Goal: Check status: Check status

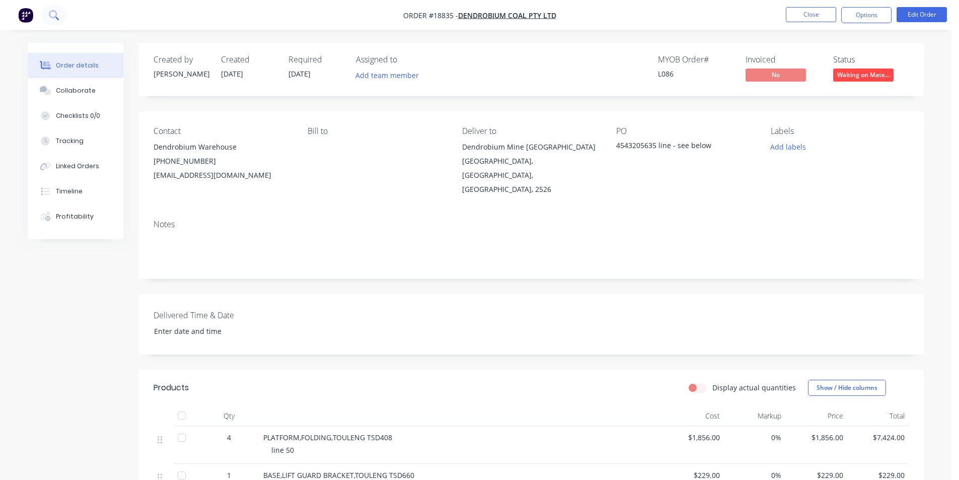
click at [58, 24] on button at bounding box center [53, 15] width 25 height 20
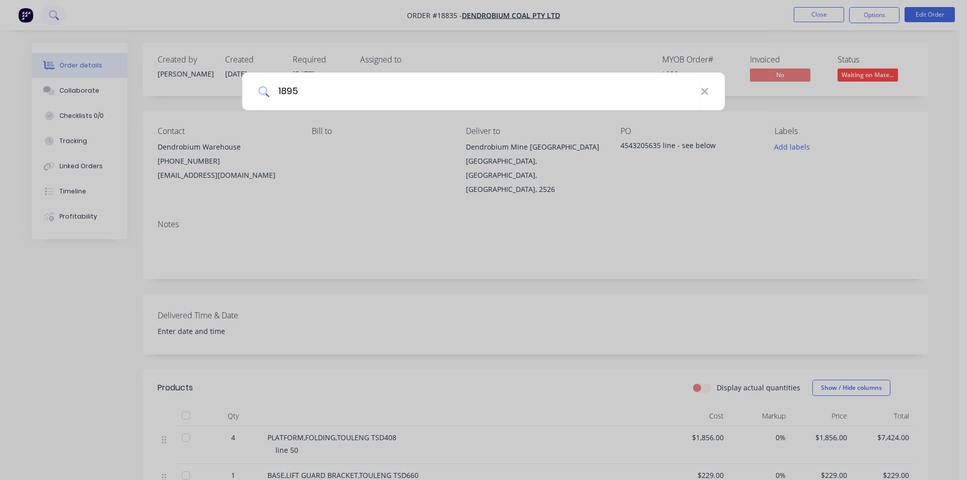
type input "18956"
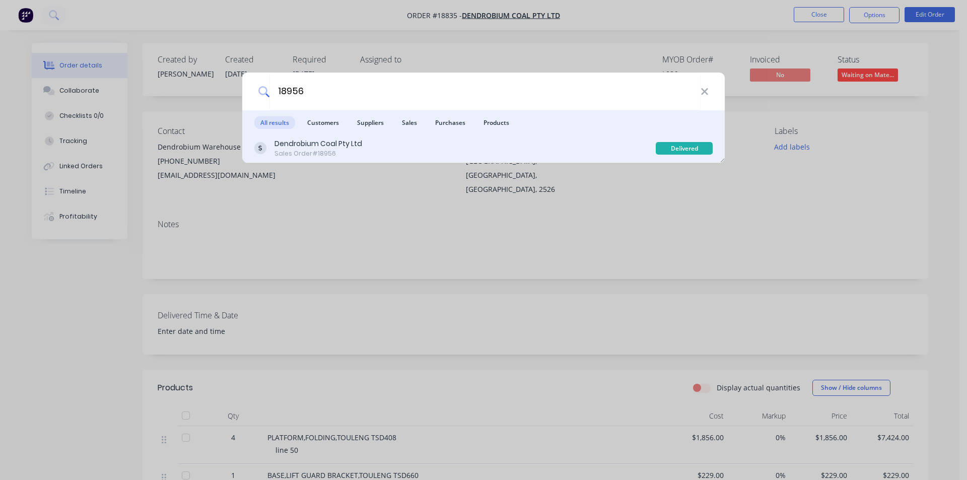
click at [357, 158] on div "Sales Order #18956" at bounding box center [318, 153] width 88 height 9
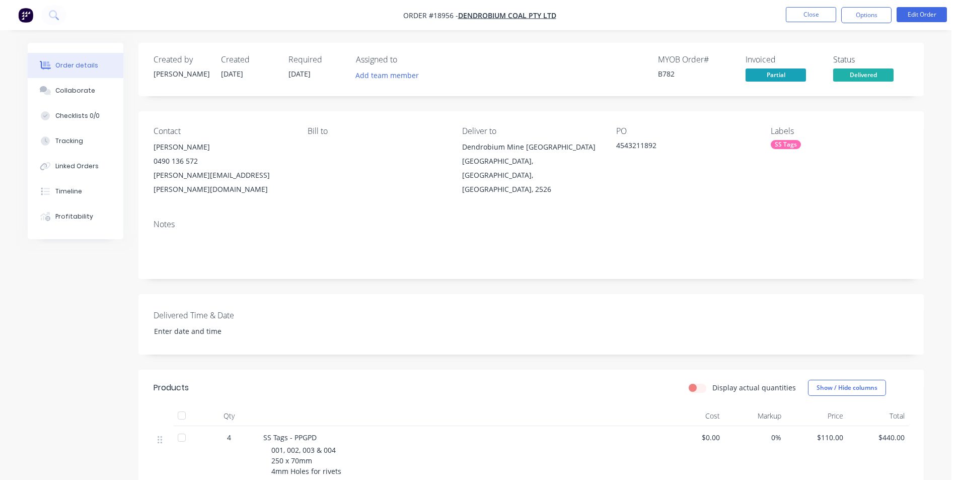
click at [869, 75] on span "Delivered" at bounding box center [863, 74] width 60 height 13
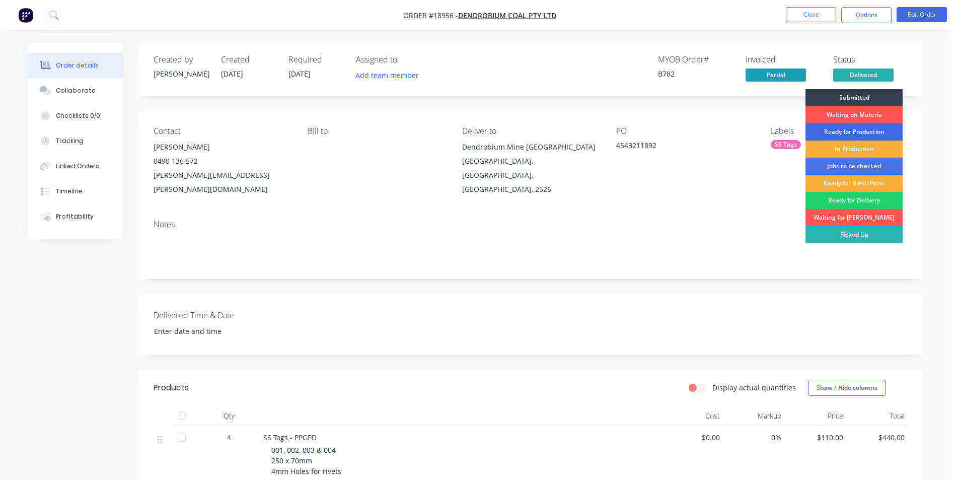
click at [850, 125] on div "Ready for Production" at bounding box center [853, 131] width 97 height 17
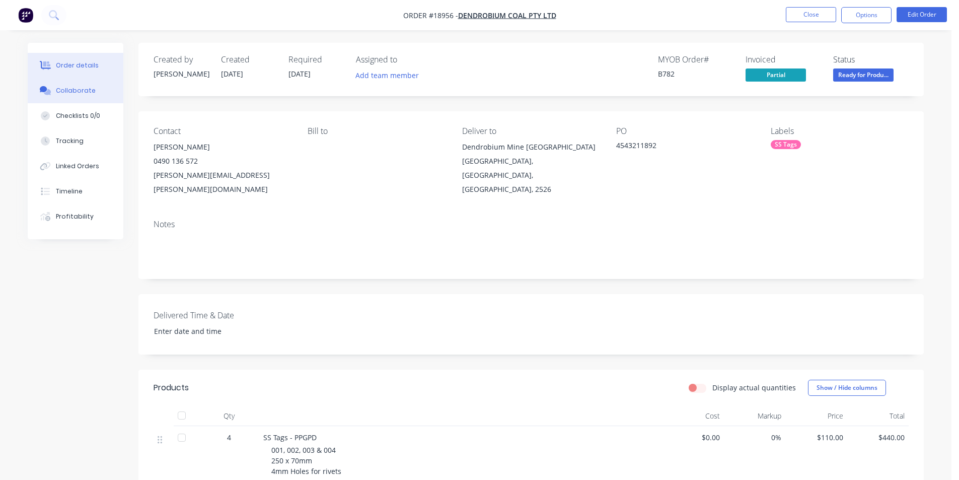
click at [75, 90] on div "Collaborate" at bounding box center [76, 90] width 40 height 9
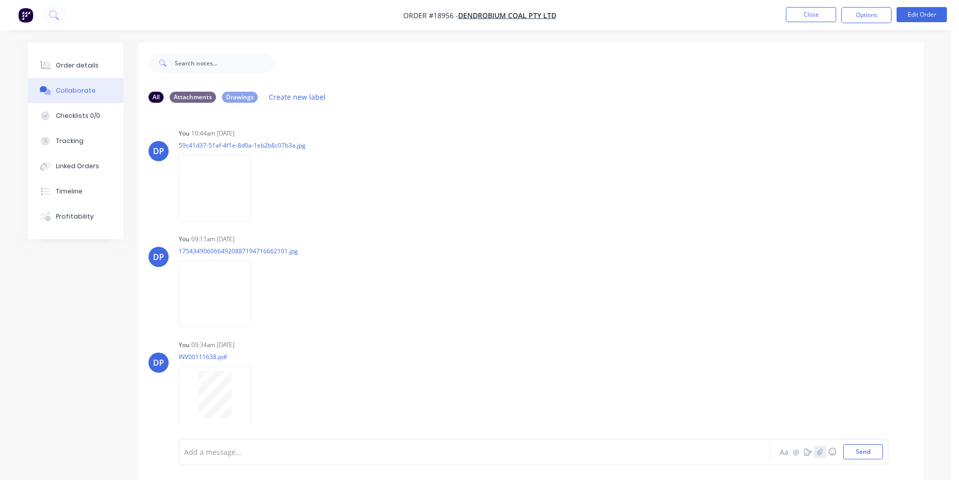
click at [819, 450] on icon "button" at bounding box center [820, 451] width 6 height 7
click at [849, 454] on button "Send" at bounding box center [863, 451] width 40 height 15
click at [224, 398] on img at bounding box center [215, 400] width 72 height 66
click at [32, 16] on img "button" at bounding box center [25, 15] width 15 height 15
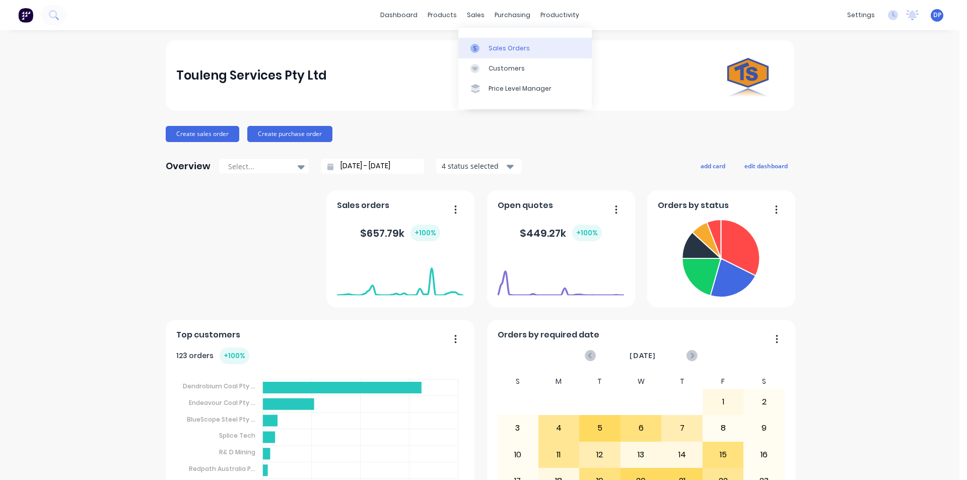
click at [502, 43] on link "Sales Orders" at bounding box center [524, 48] width 133 height 20
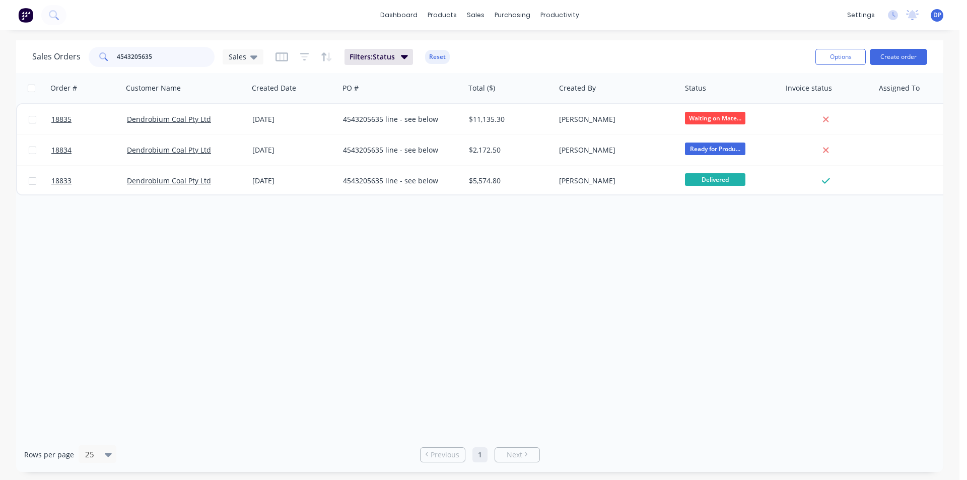
drag, startPoint x: 154, startPoint y: 52, endPoint x: 46, endPoint y: 52, distance: 108.2
click at [46, 52] on div "Sales Orders 4543205635 Sales" at bounding box center [147, 57] width 231 height 20
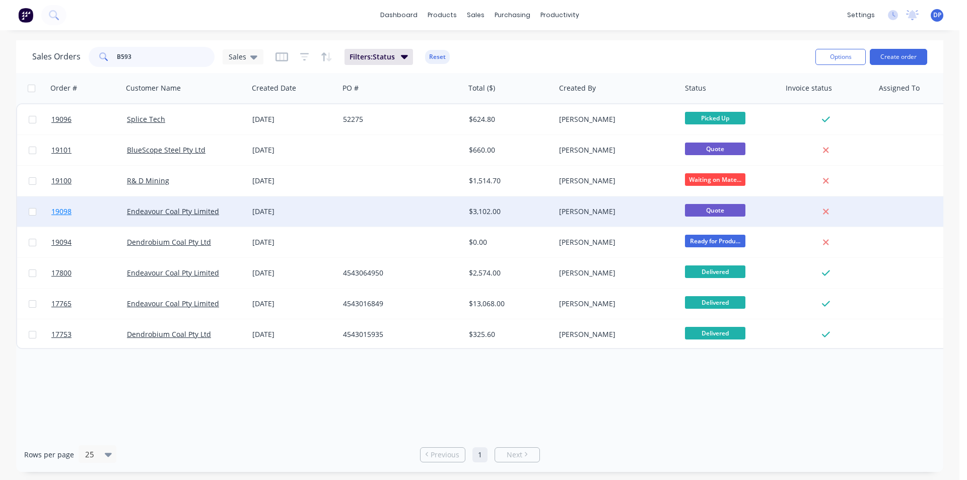
type input "B593"
click at [62, 211] on span "19098" at bounding box center [61, 211] width 20 height 10
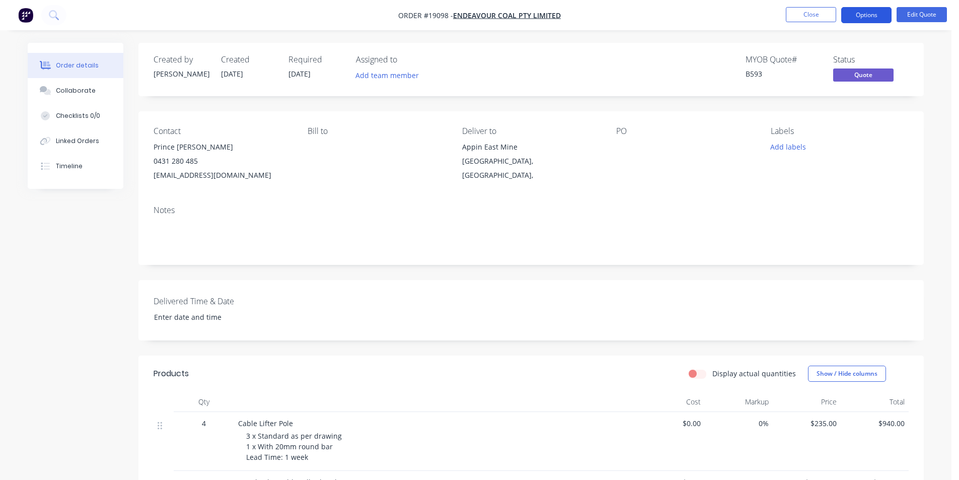
click at [878, 14] on button "Options" at bounding box center [866, 15] width 50 height 16
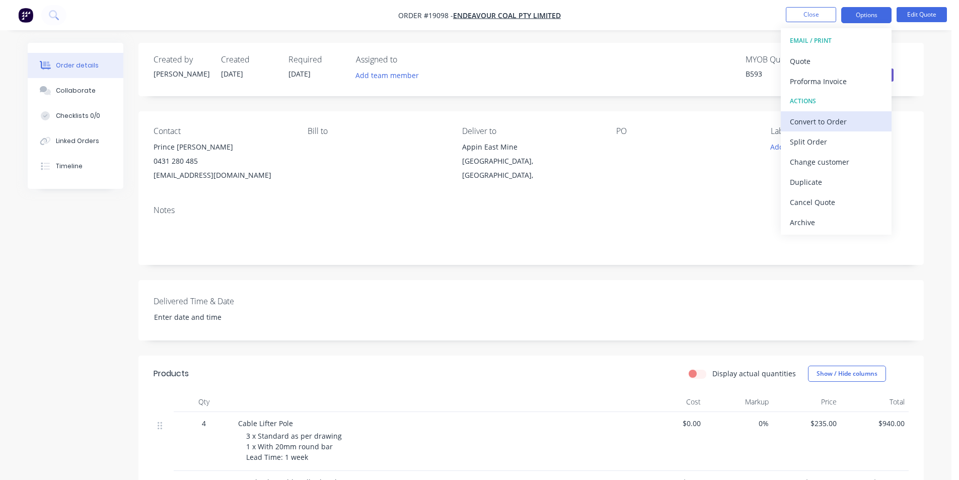
click at [848, 127] on div "Convert to Order" at bounding box center [836, 121] width 93 height 15
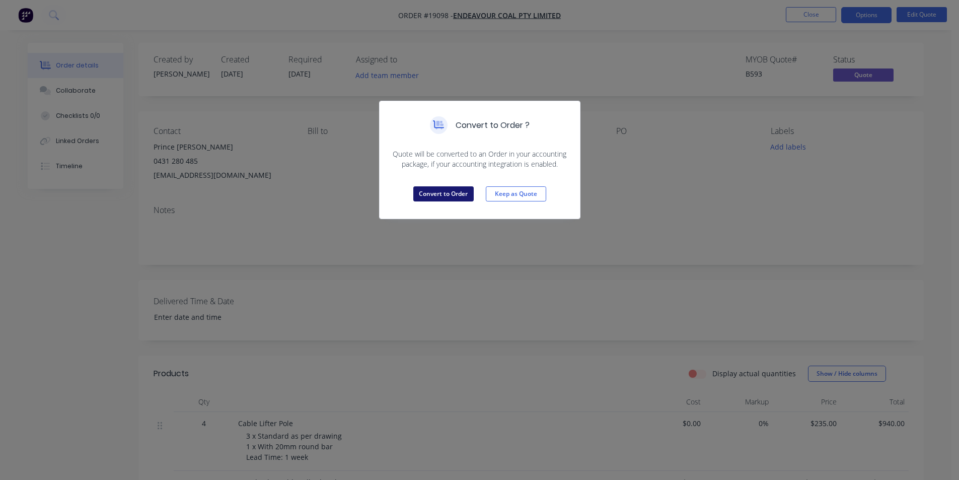
click at [450, 199] on button "Convert to Order" at bounding box center [443, 193] width 60 height 15
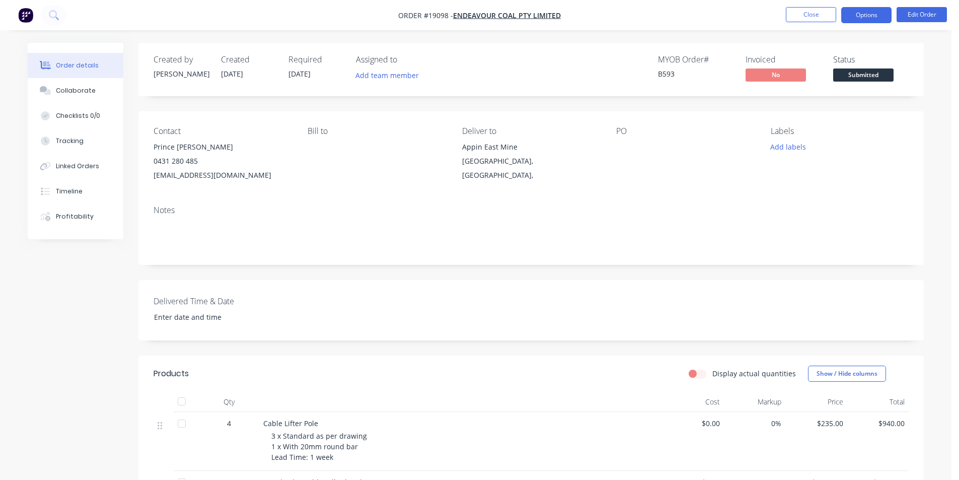
click at [853, 14] on button "Options" at bounding box center [866, 15] width 50 height 16
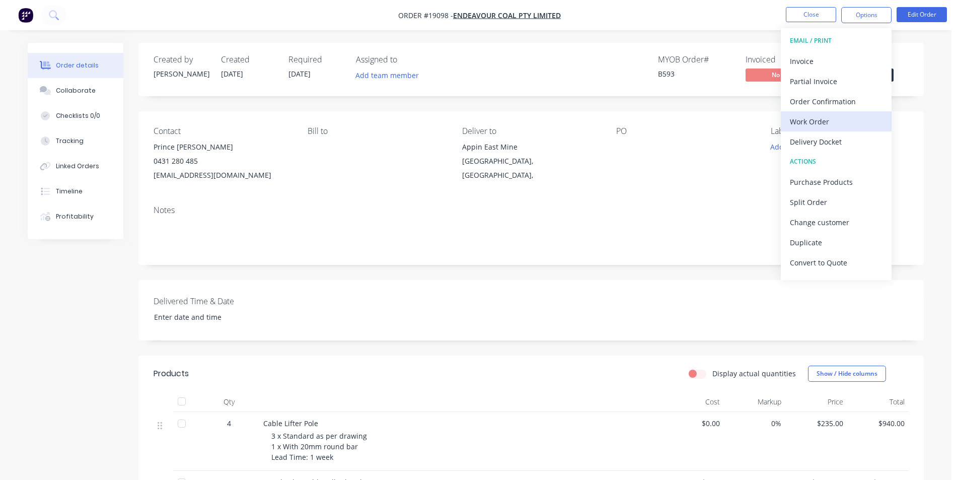
click at [843, 115] on div "Work Order" at bounding box center [836, 121] width 93 height 15
click at [833, 115] on div "Custom" at bounding box center [836, 121] width 93 height 15
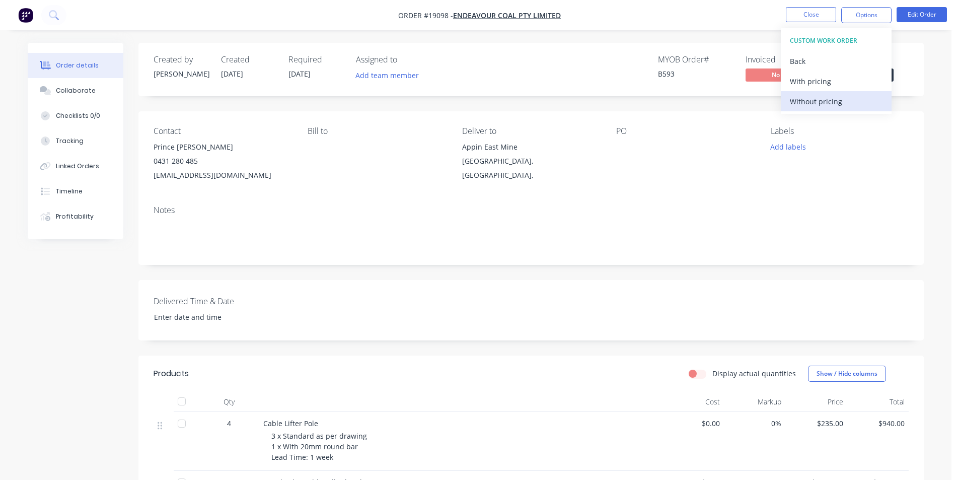
click at [831, 99] on div "Without pricing" at bounding box center [836, 101] width 93 height 15
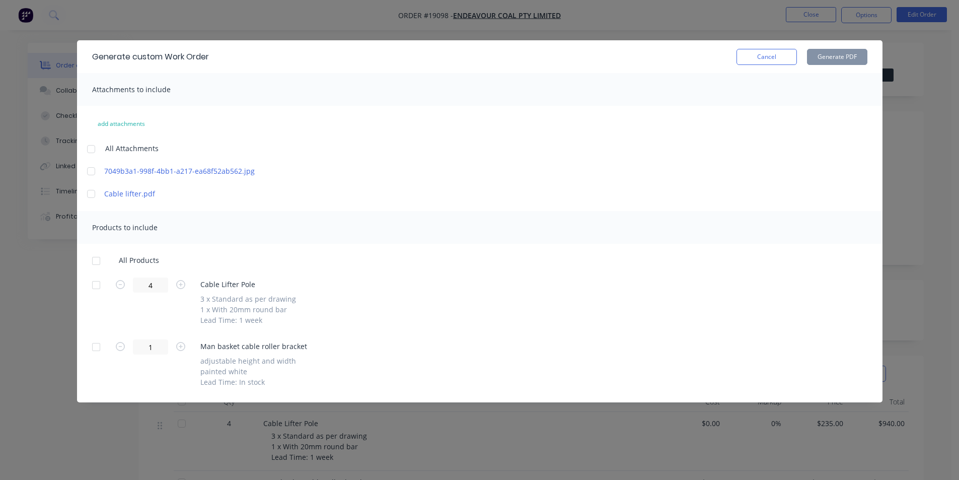
click at [95, 194] on div at bounding box center [91, 194] width 20 height 20
click at [96, 260] on div at bounding box center [96, 261] width 20 height 20
click at [835, 62] on button "Generate PDF" at bounding box center [837, 57] width 60 height 16
click at [773, 62] on button "Cancel" at bounding box center [766, 57] width 60 height 16
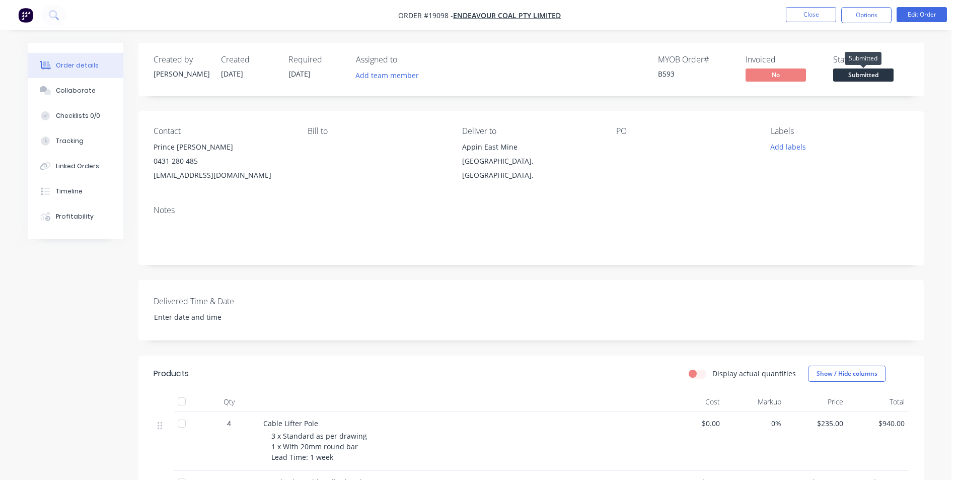
click at [866, 79] on span "Submitted" at bounding box center [863, 74] width 60 height 13
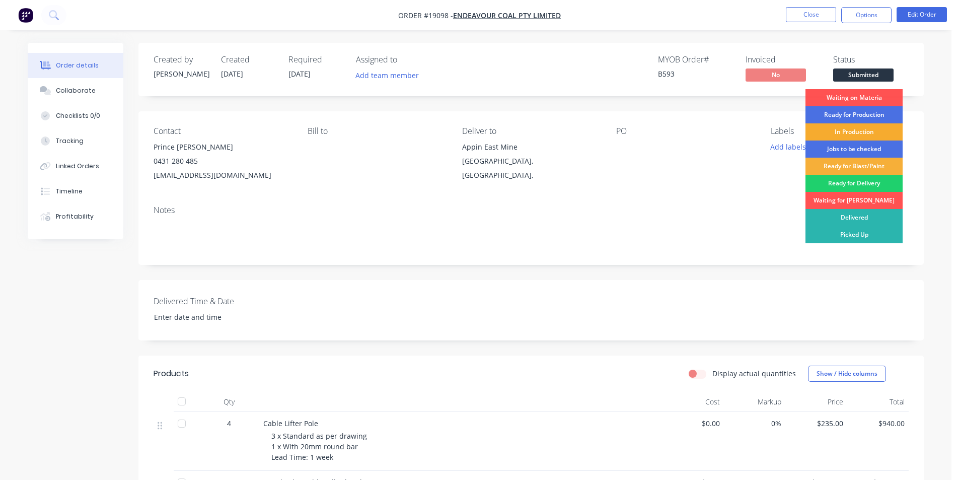
click at [863, 128] on div "In Production" at bounding box center [853, 131] width 97 height 17
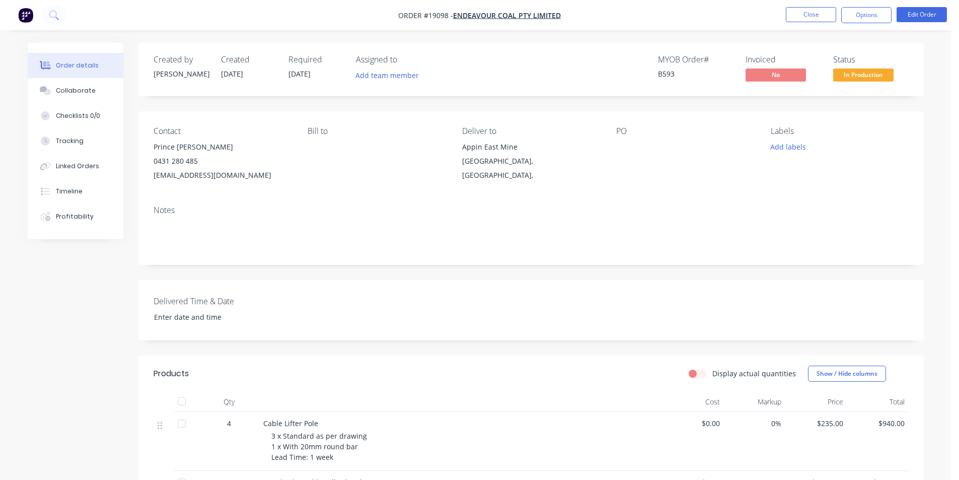
click at [23, 15] on img "button" at bounding box center [25, 15] width 15 height 15
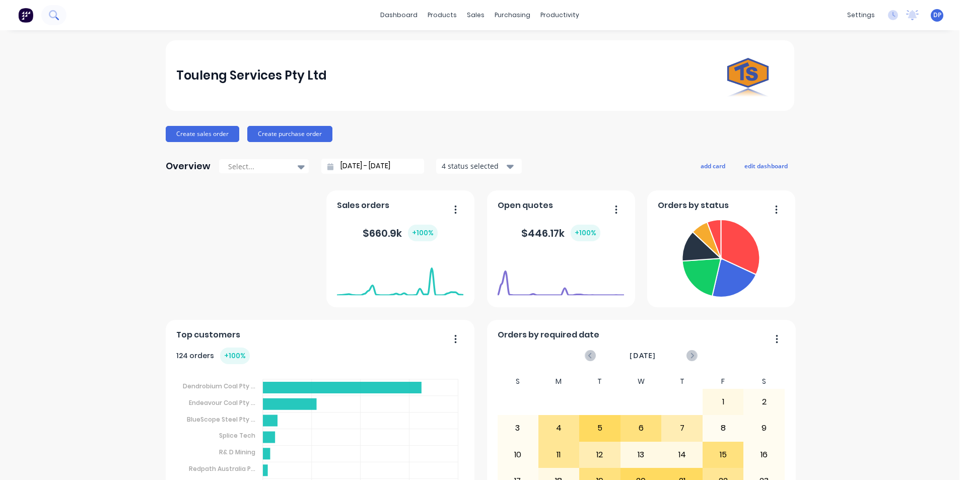
click at [58, 14] on icon at bounding box center [54, 15] width 10 height 10
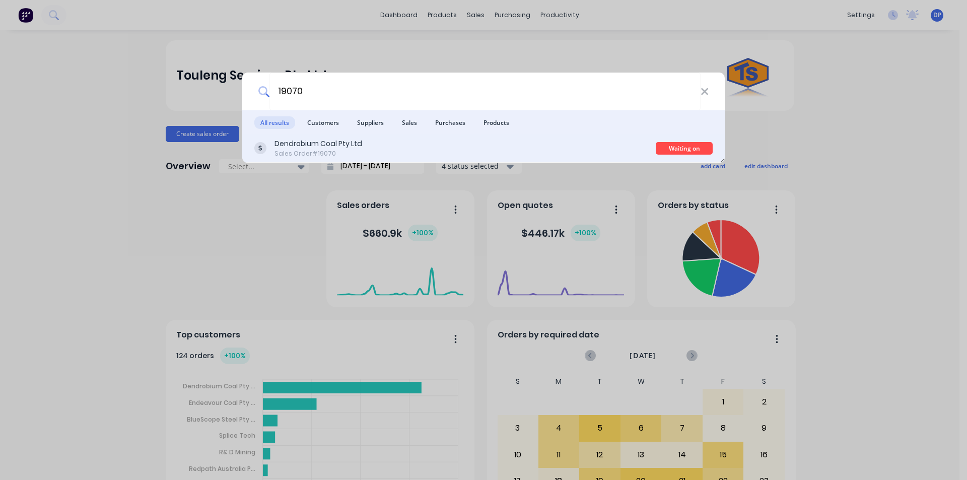
type input "19070"
click at [549, 144] on div "Dendrobium Coal Pty Ltd Sales Order #19070" at bounding box center [454, 148] width 401 height 20
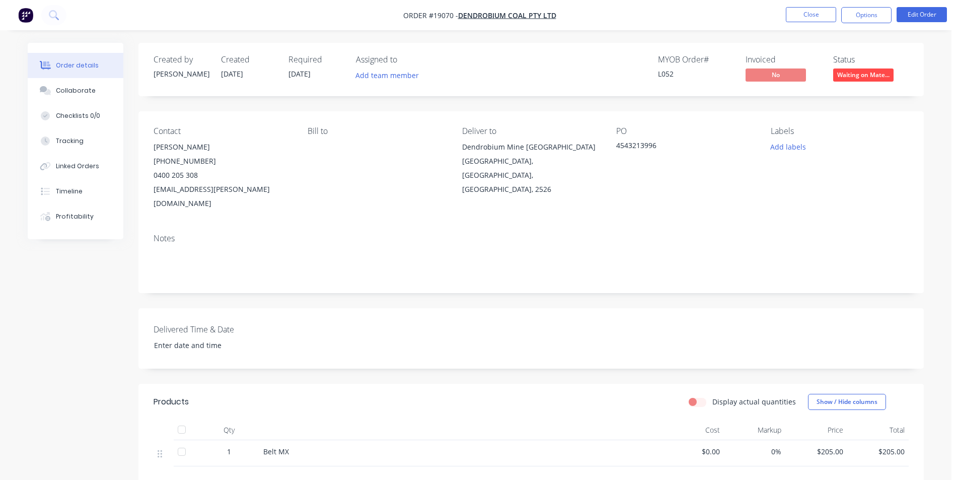
click at [865, 79] on span "Waiting on Mate..." at bounding box center [863, 74] width 60 height 13
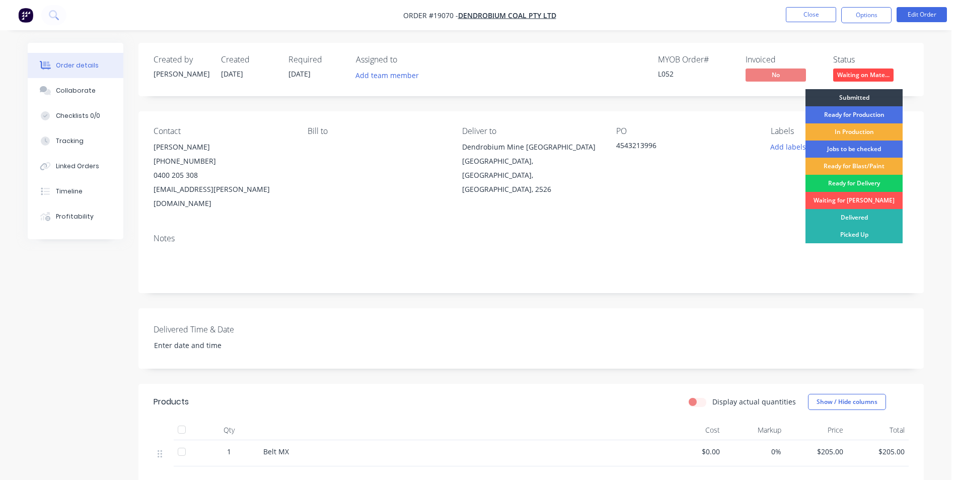
click at [862, 187] on div "Ready for Delivery" at bounding box center [853, 183] width 97 height 17
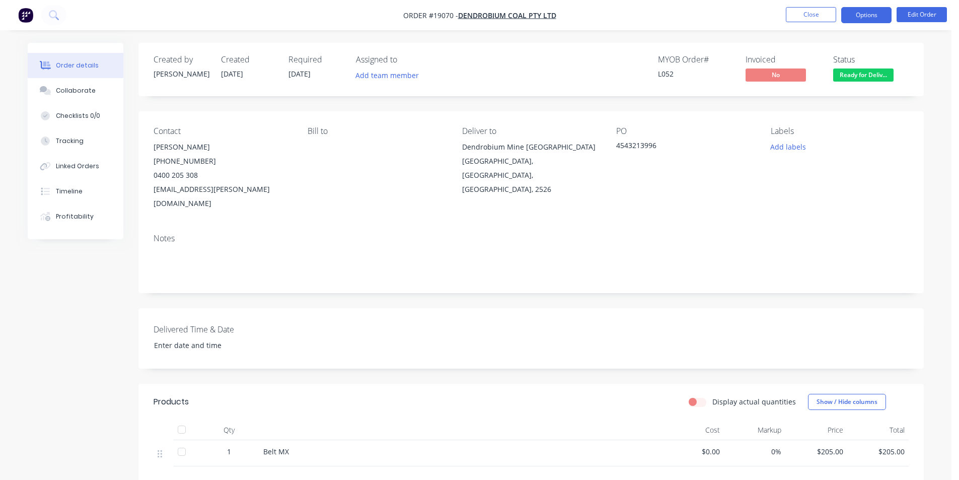
click at [875, 13] on button "Options" at bounding box center [866, 15] width 50 height 16
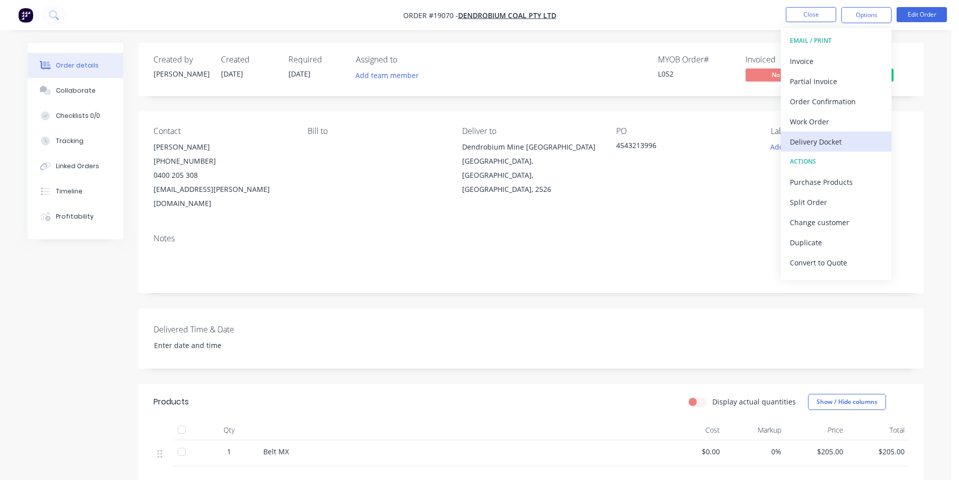
click at [851, 143] on div "Delivery Docket" at bounding box center [836, 141] width 93 height 15
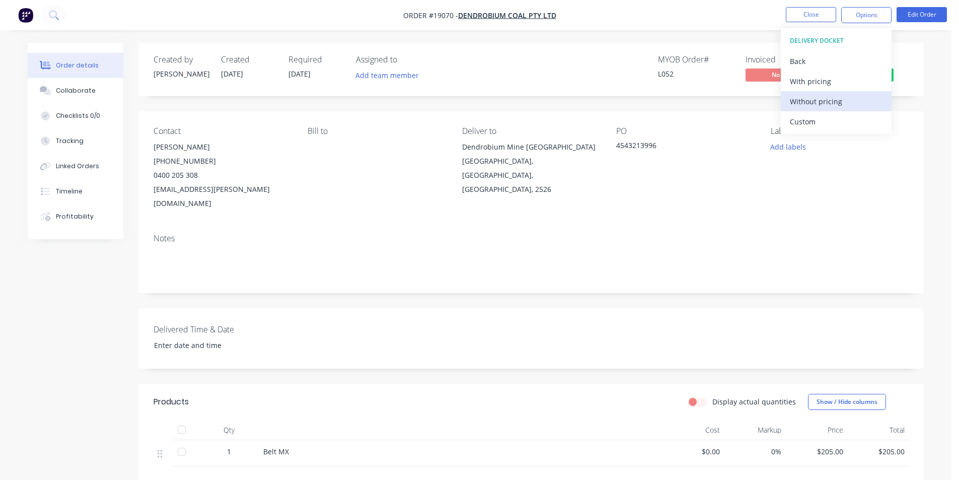
click at [837, 109] on button "Without pricing" at bounding box center [836, 101] width 111 height 20
click at [56, 12] on icon at bounding box center [53, 14] width 8 height 8
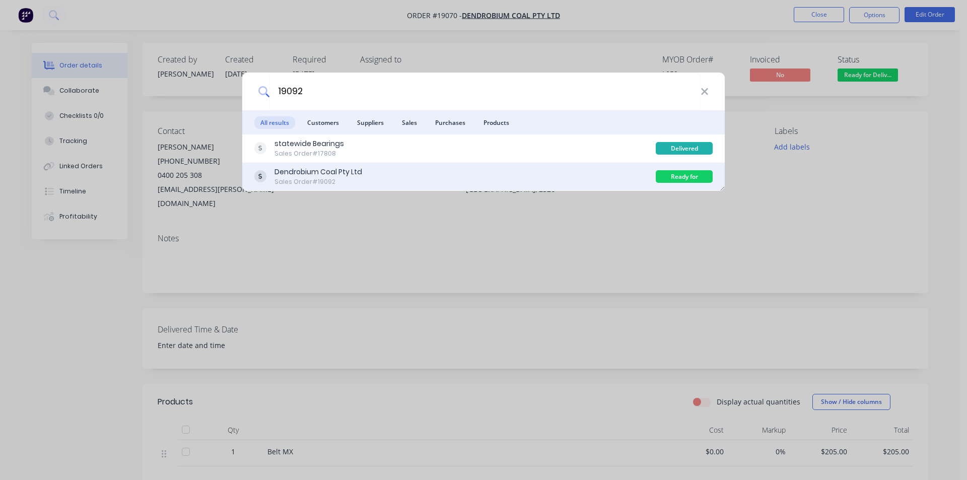
type input "19092"
click at [351, 171] on div "Dendrobium Coal Pty Ltd" at bounding box center [318, 172] width 88 height 11
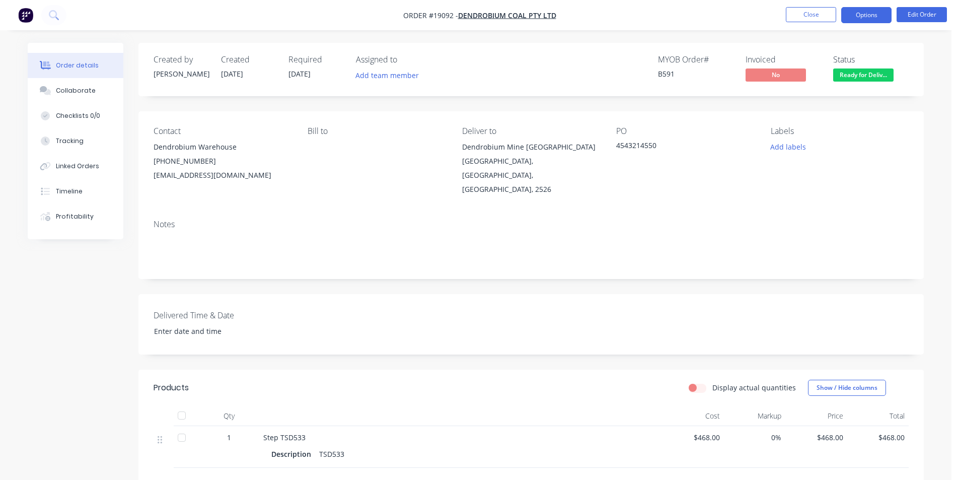
click at [872, 13] on button "Options" at bounding box center [866, 15] width 50 height 16
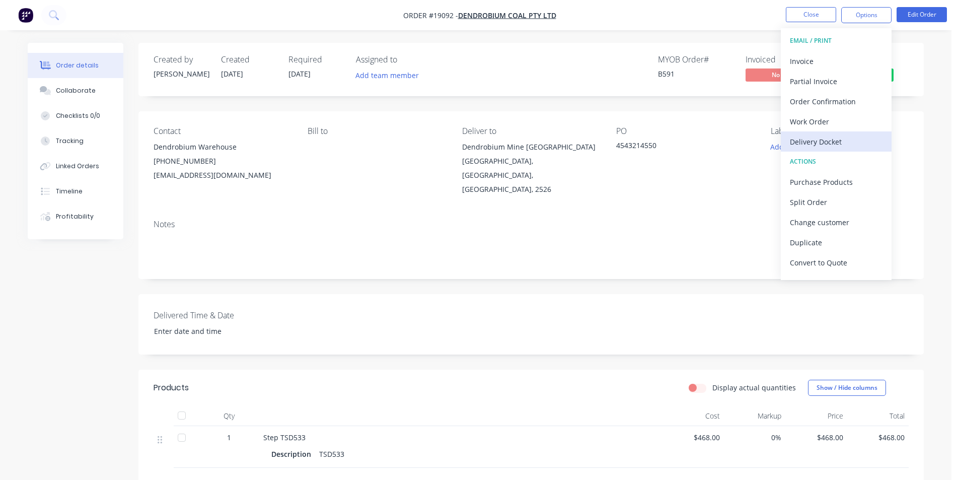
click at [833, 143] on div "Delivery Docket" at bounding box center [836, 141] width 93 height 15
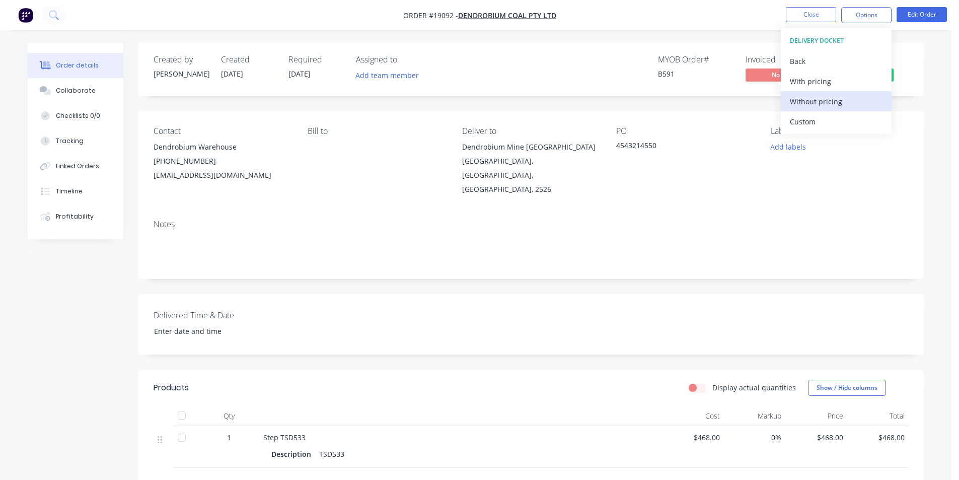
click at [834, 106] on div "Without pricing" at bounding box center [836, 101] width 93 height 15
click at [59, 17] on button at bounding box center [53, 15] width 25 height 20
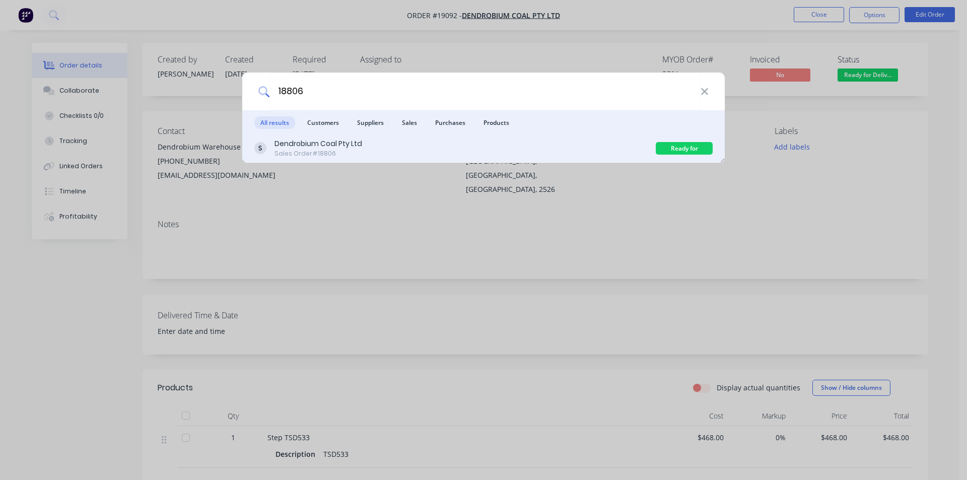
type input "18806"
click at [403, 155] on div "Dendrobium Coal Pty Ltd Sales Order #18806" at bounding box center [454, 148] width 401 height 20
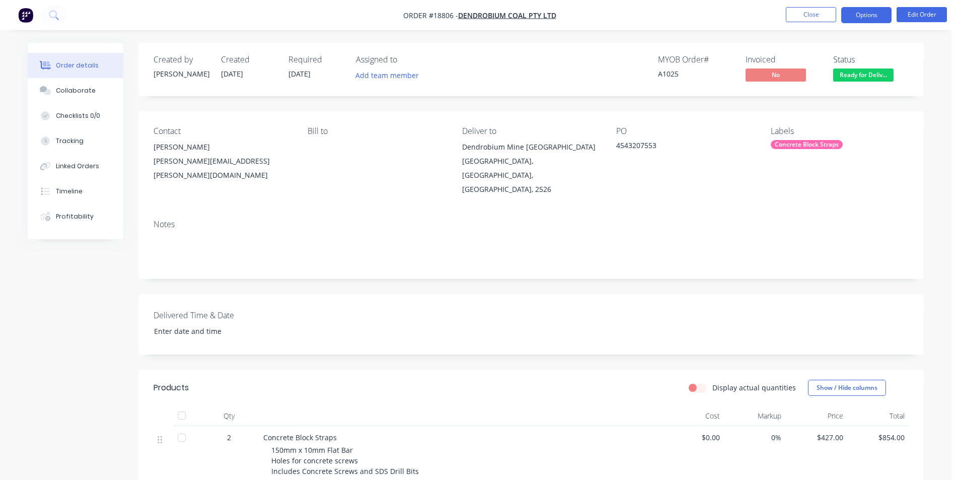
click at [888, 11] on button "Options" at bounding box center [866, 15] width 50 height 16
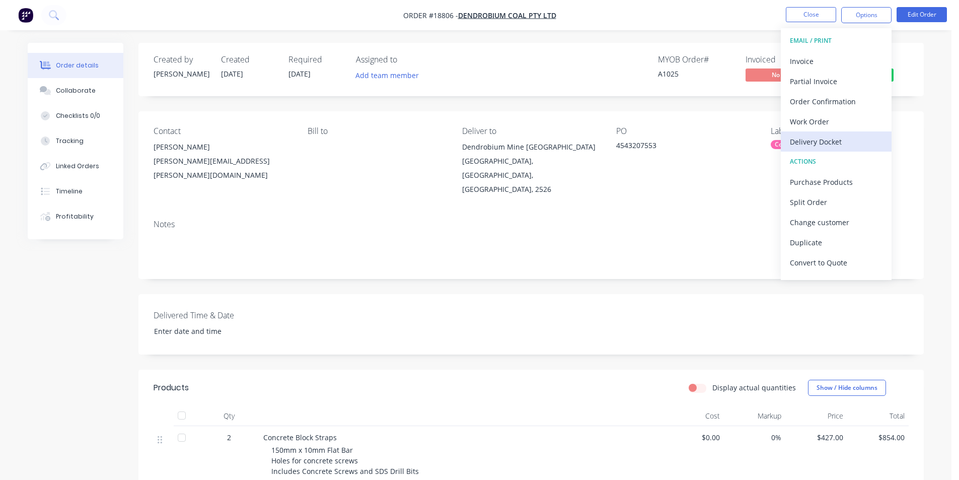
click at [853, 140] on div "Delivery Docket" at bounding box center [836, 141] width 93 height 15
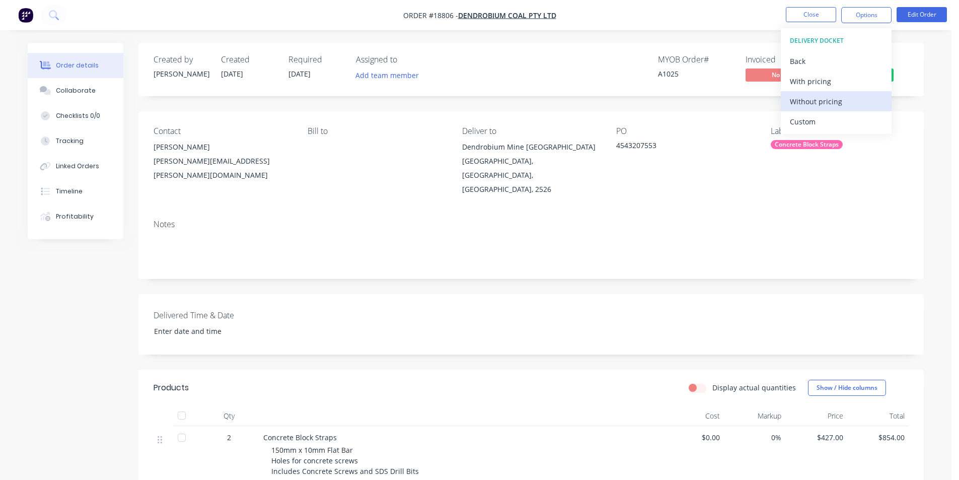
click at [837, 104] on div "Without pricing" at bounding box center [836, 101] width 93 height 15
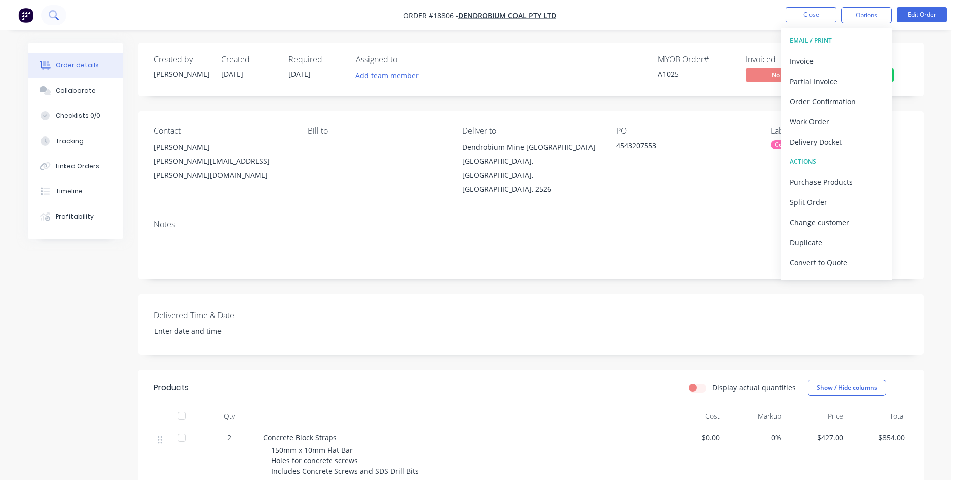
click at [52, 16] on icon at bounding box center [54, 15] width 10 height 10
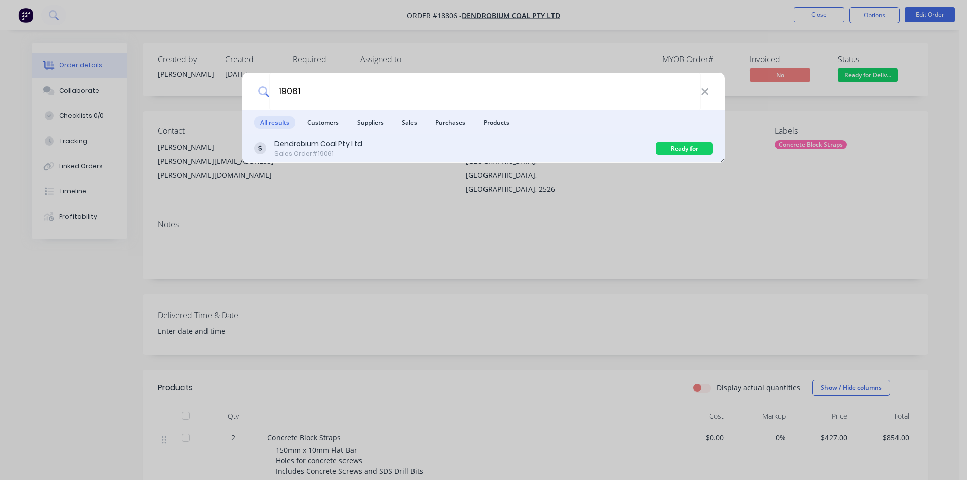
type input "19061"
click at [344, 141] on div "Dendrobium Coal Pty Ltd" at bounding box center [318, 143] width 88 height 11
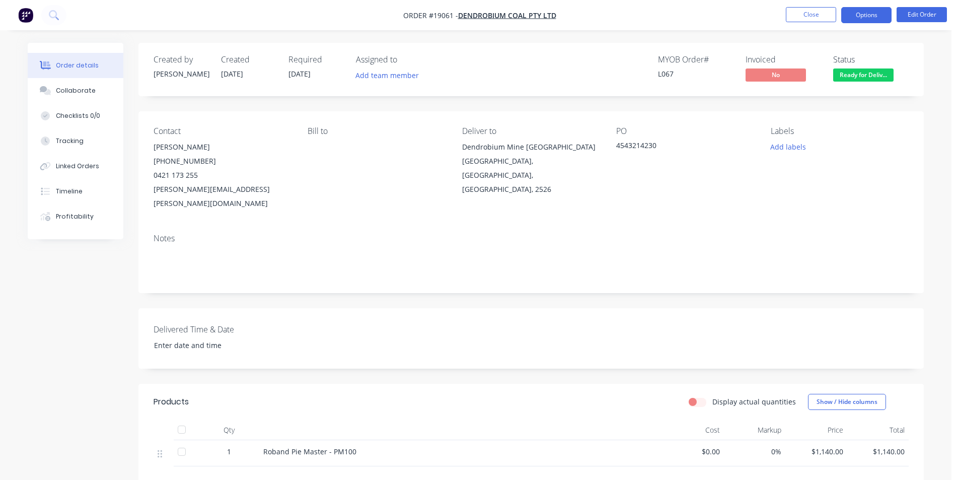
click at [872, 19] on button "Options" at bounding box center [866, 15] width 50 height 16
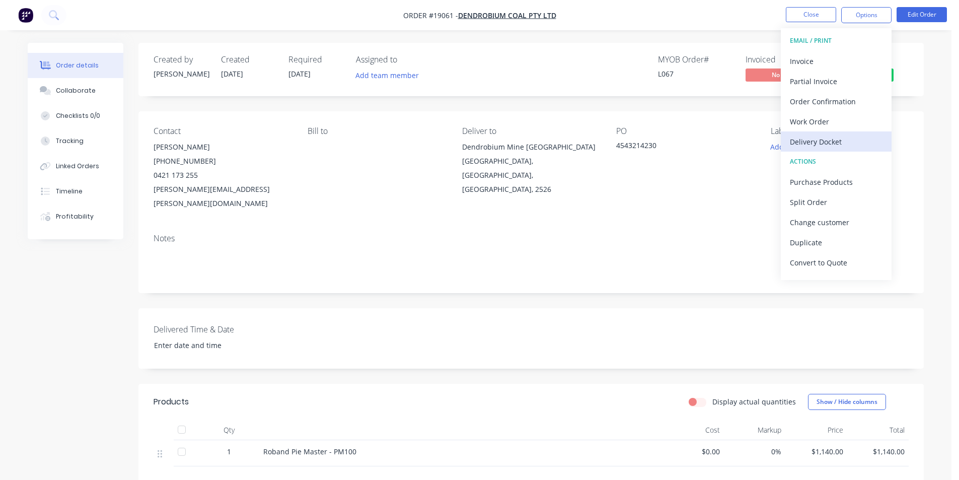
click at [838, 140] on div "Delivery Docket" at bounding box center [836, 141] width 93 height 15
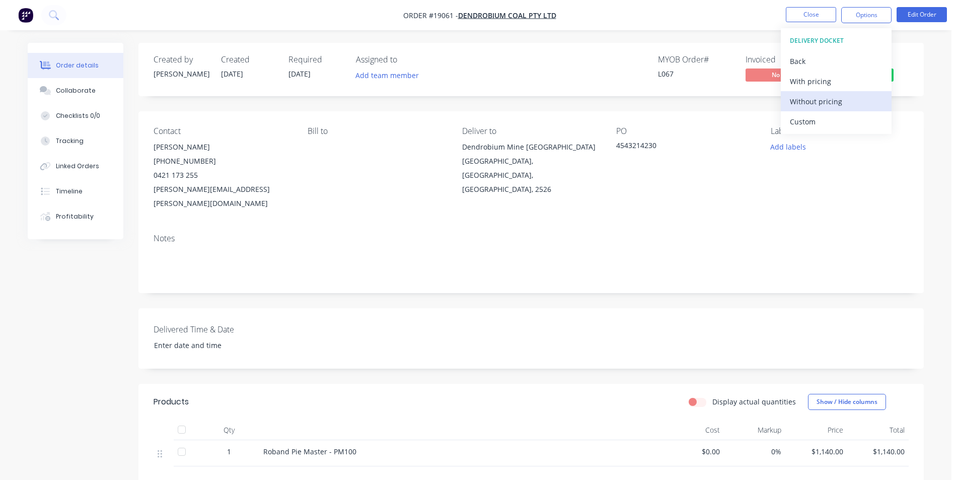
click at [823, 101] on div "Without pricing" at bounding box center [836, 101] width 93 height 15
click at [434, 192] on div "Bill to" at bounding box center [377, 168] width 138 height 84
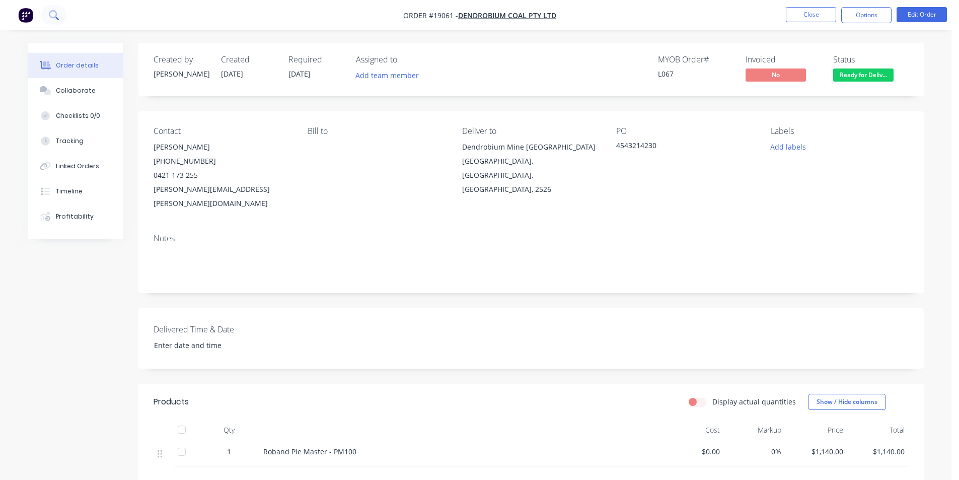
click at [61, 15] on button at bounding box center [53, 15] width 25 height 20
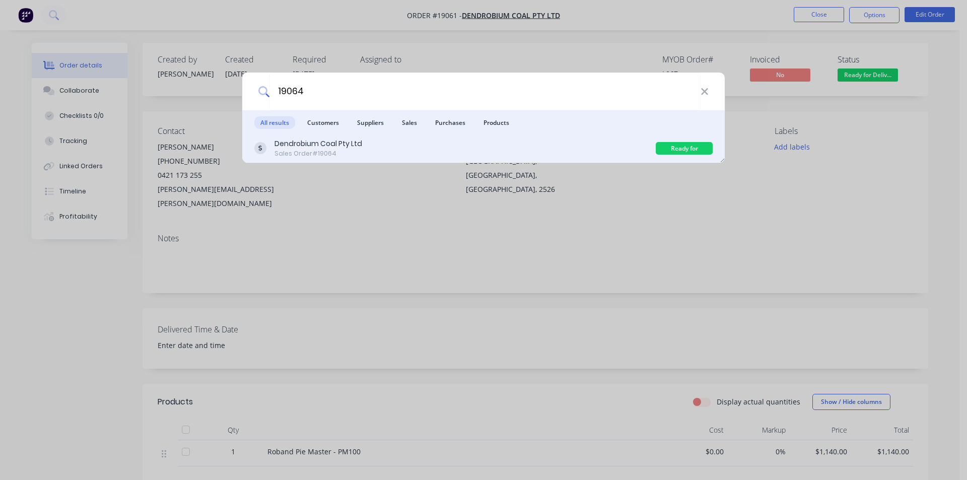
type input "19064"
click at [345, 156] on div "Sales Order #19064" at bounding box center [318, 153] width 88 height 9
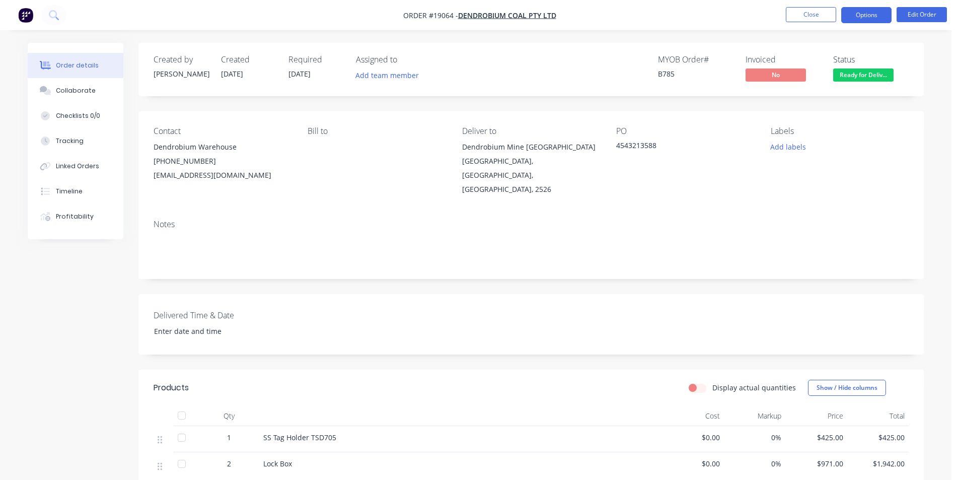
click at [869, 16] on button "Options" at bounding box center [866, 15] width 50 height 16
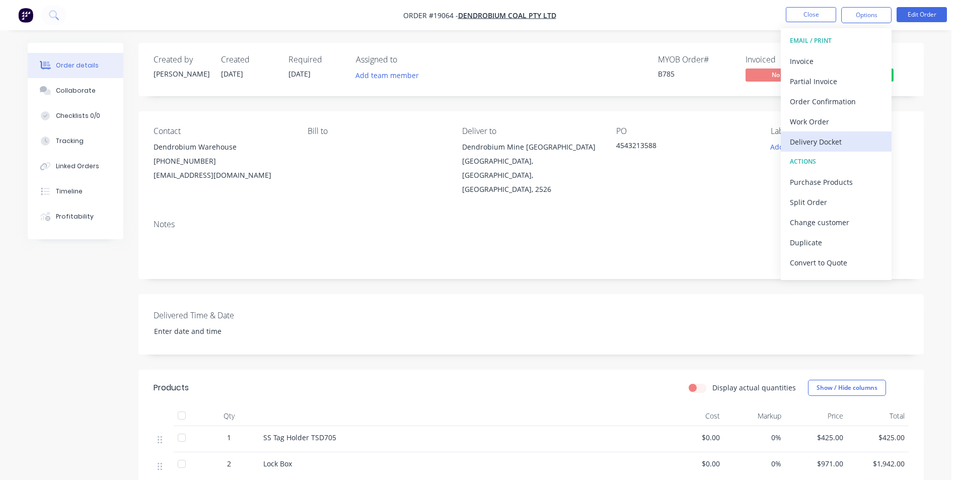
click at [840, 142] on div "Delivery Docket" at bounding box center [836, 141] width 93 height 15
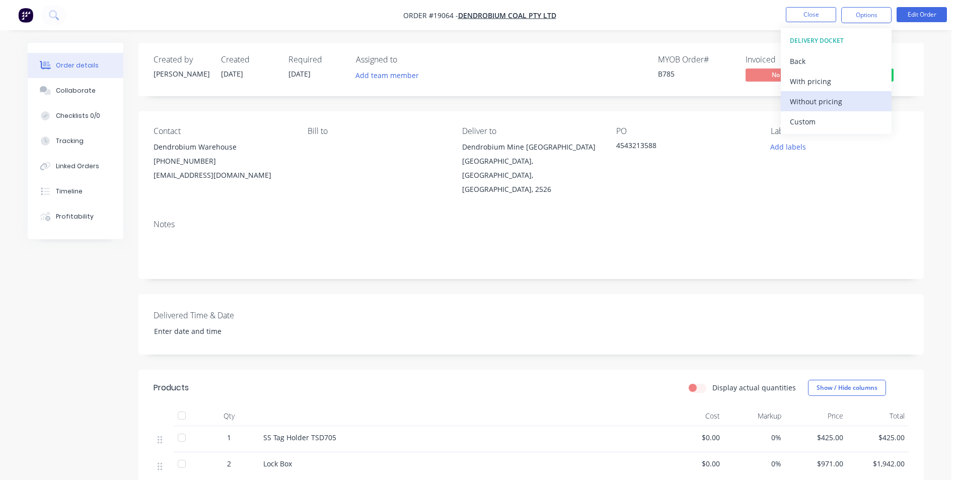
click at [821, 97] on div "Without pricing" at bounding box center [836, 101] width 93 height 15
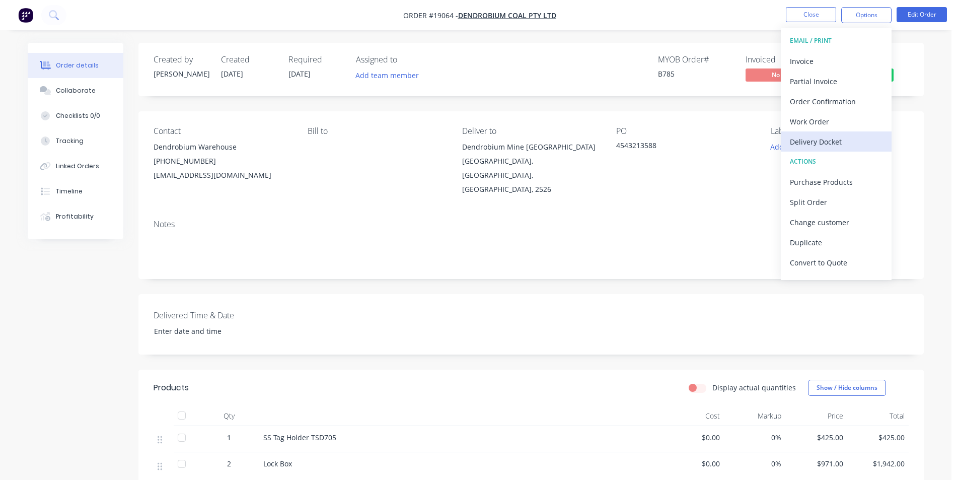
click at [813, 138] on div "Delivery Docket" at bounding box center [836, 141] width 93 height 15
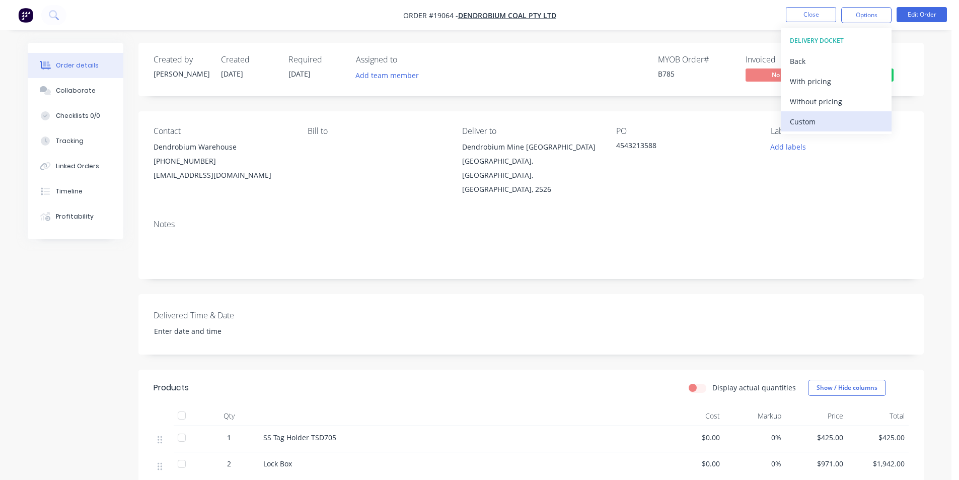
click at [833, 111] on button "Custom" at bounding box center [836, 121] width 111 height 20
click at [808, 54] on div "Back" at bounding box center [836, 61] width 93 height 15
click at [832, 109] on button "Without pricing" at bounding box center [836, 101] width 111 height 20
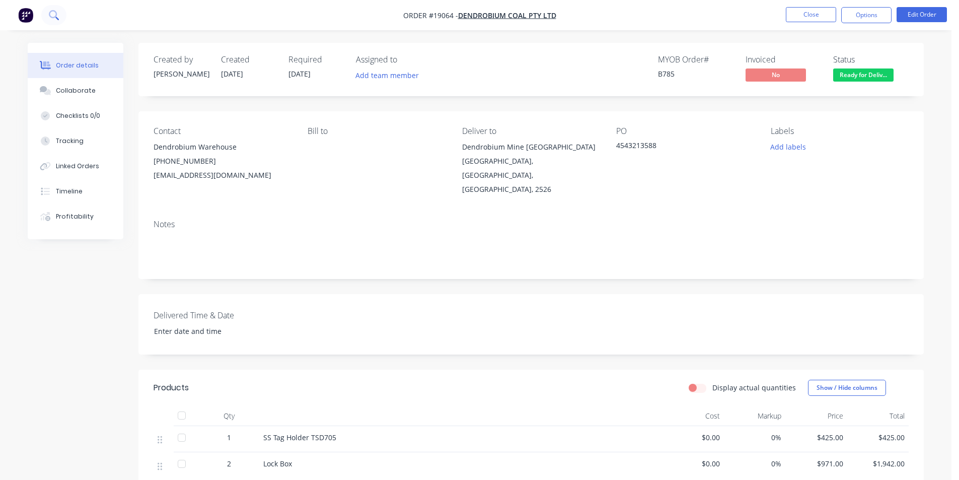
click at [60, 13] on button at bounding box center [53, 15] width 25 height 20
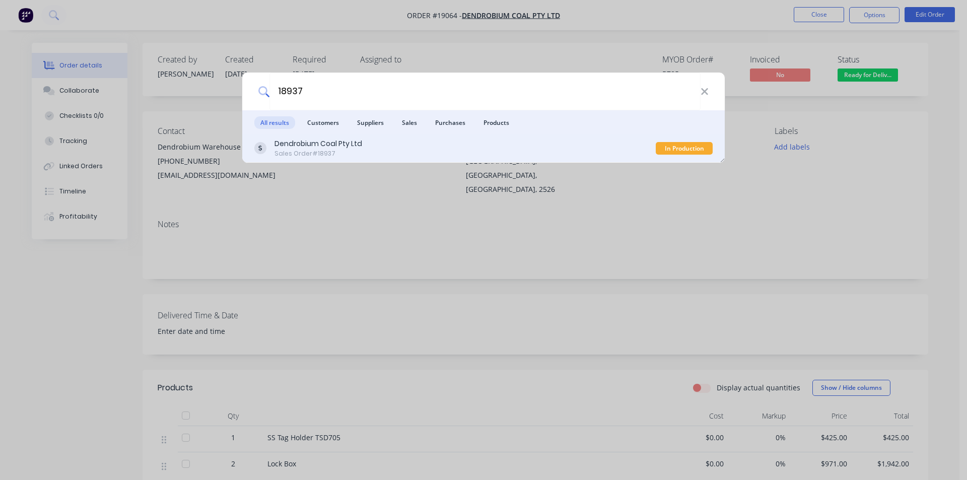
type input "18937"
click at [334, 139] on div "Dendrobium Coal Pty Ltd" at bounding box center [318, 143] width 88 height 11
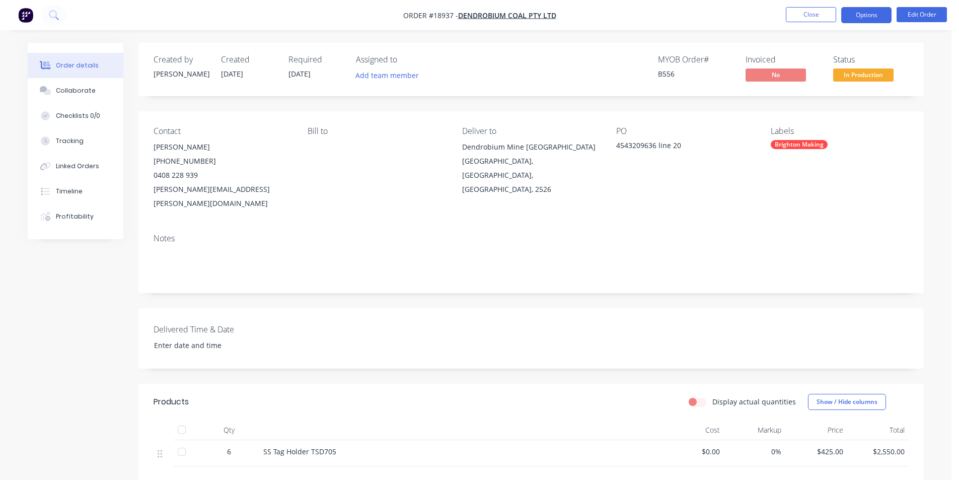
click at [870, 20] on button "Options" at bounding box center [866, 15] width 50 height 16
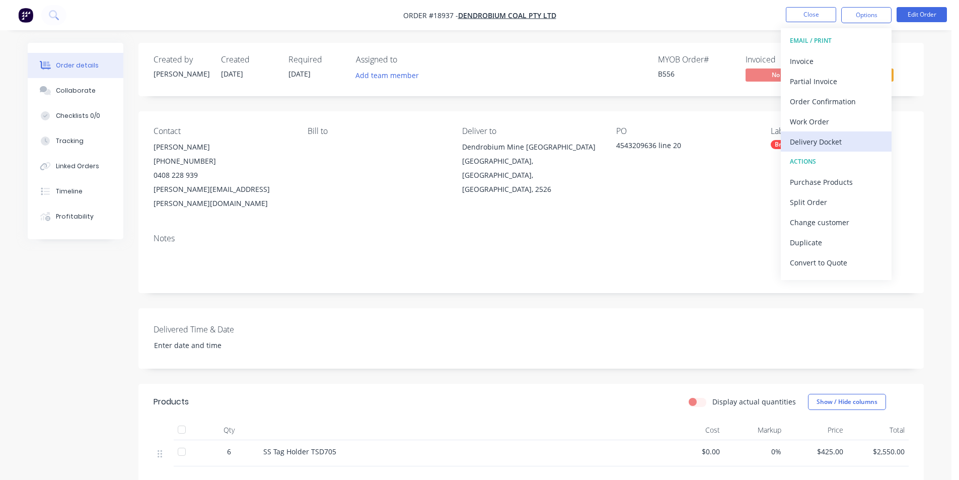
click at [849, 141] on div "Delivery Docket" at bounding box center [836, 141] width 93 height 15
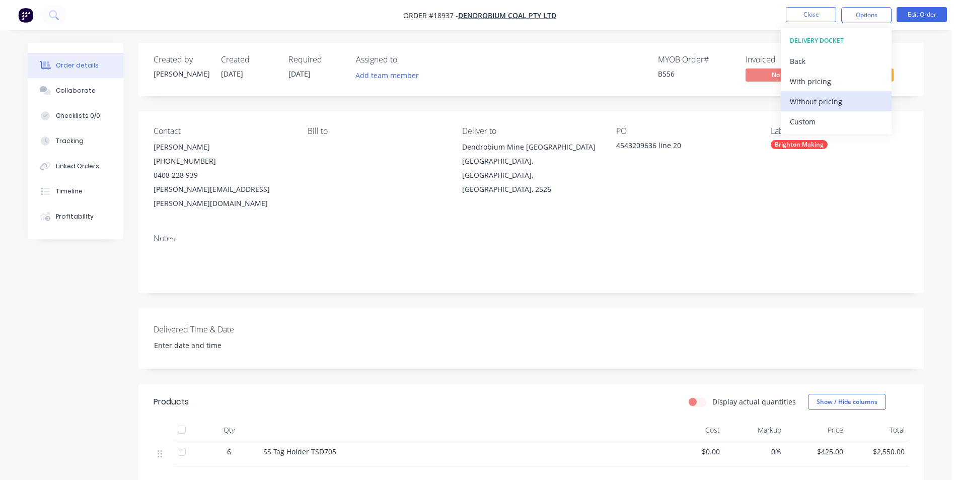
click at [826, 103] on div "Without pricing" at bounding box center [836, 101] width 93 height 15
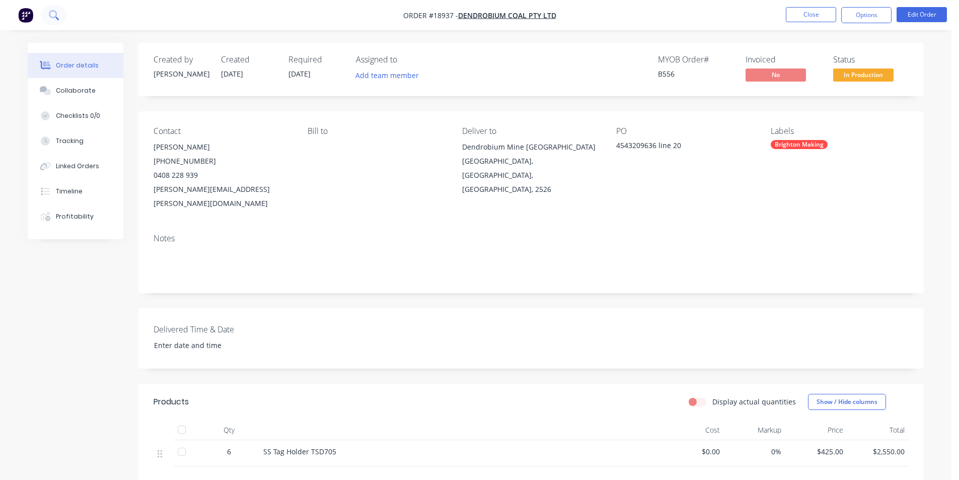
click at [56, 12] on icon at bounding box center [54, 15] width 10 height 10
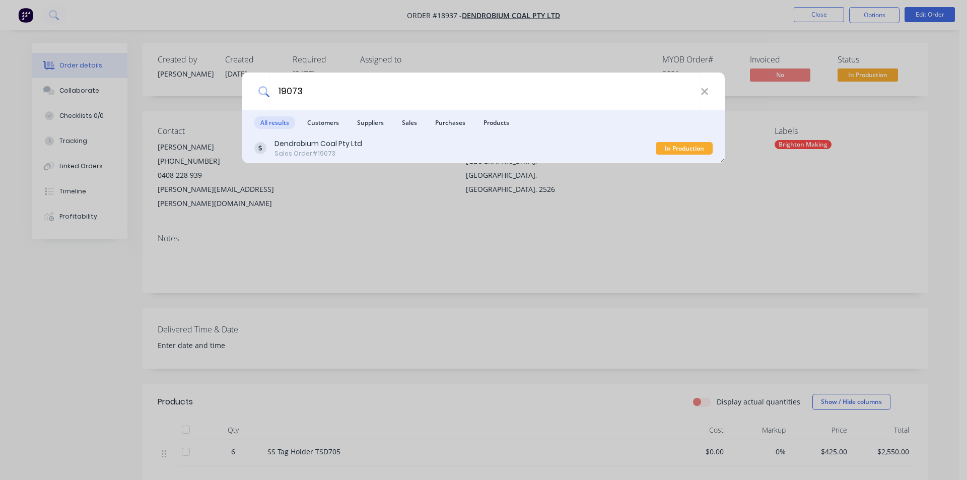
type input "19073"
click at [342, 139] on div "Dendrobium Coal Pty Ltd" at bounding box center [318, 143] width 88 height 11
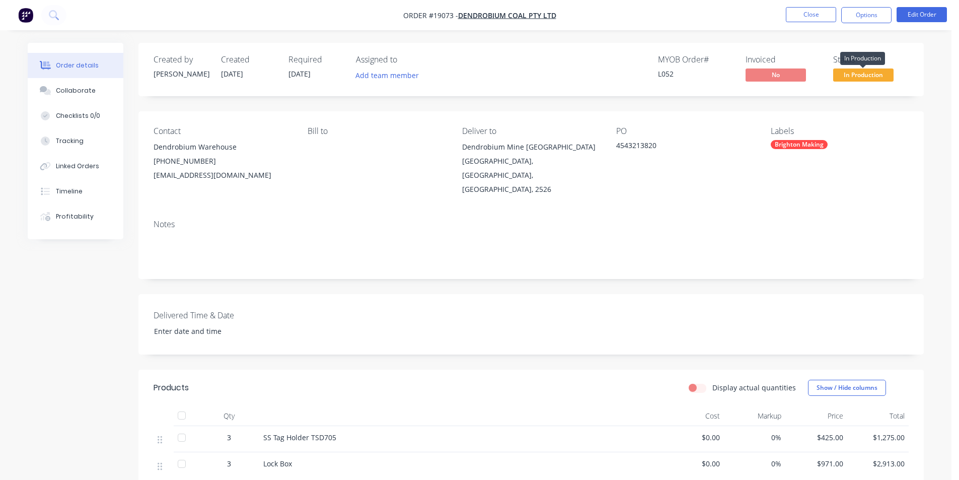
click at [868, 76] on span "In Production" at bounding box center [863, 74] width 60 height 13
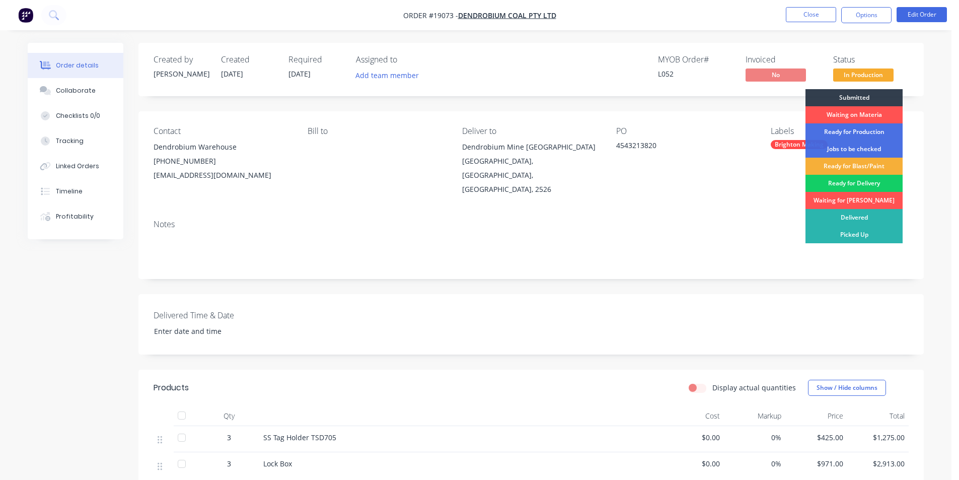
click at [849, 186] on div "Ready for Delivery" at bounding box center [853, 183] width 97 height 17
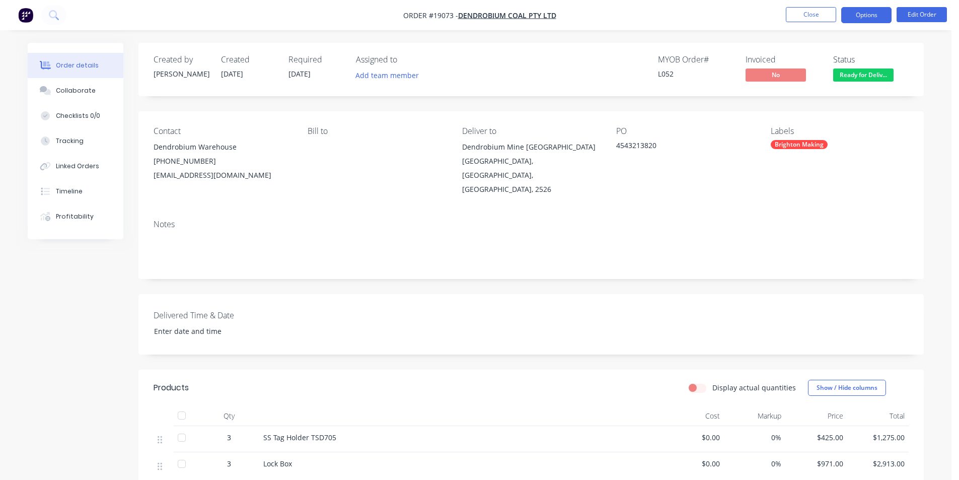
click at [875, 10] on button "Options" at bounding box center [866, 15] width 50 height 16
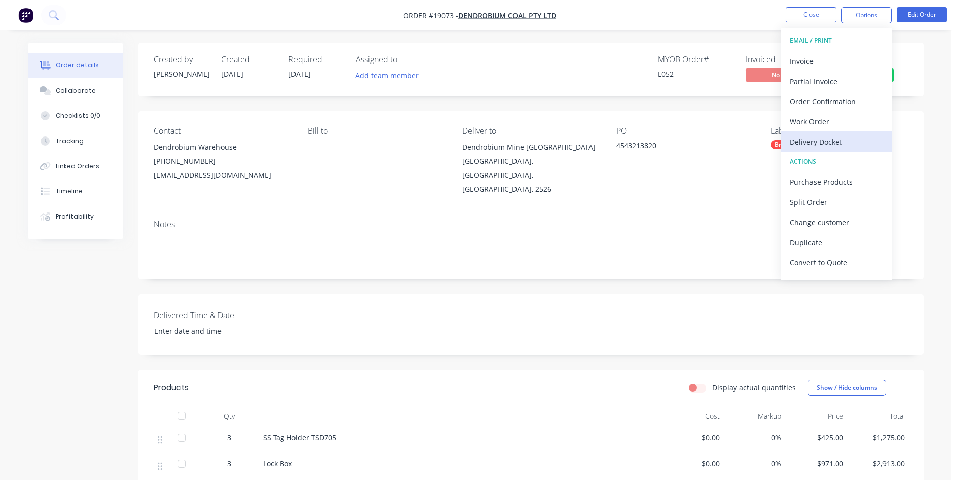
click at [846, 142] on div "Delivery Docket" at bounding box center [836, 141] width 93 height 15
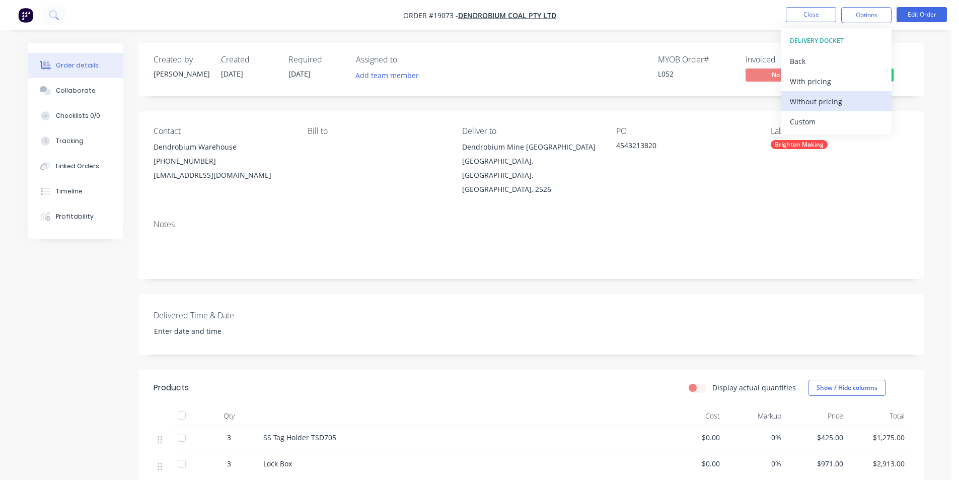
click at [832, 107] on div "Without pricing" at bounding box center [836, 101] width 93 height 15
drag, startPoint x: 410, startPoint y: 187, endPoint x: 231, endPoint y: 73, distance: 212.1
click at [409, 187] on div "Bill to" at bounding box center [377, 161] width 138 height 70
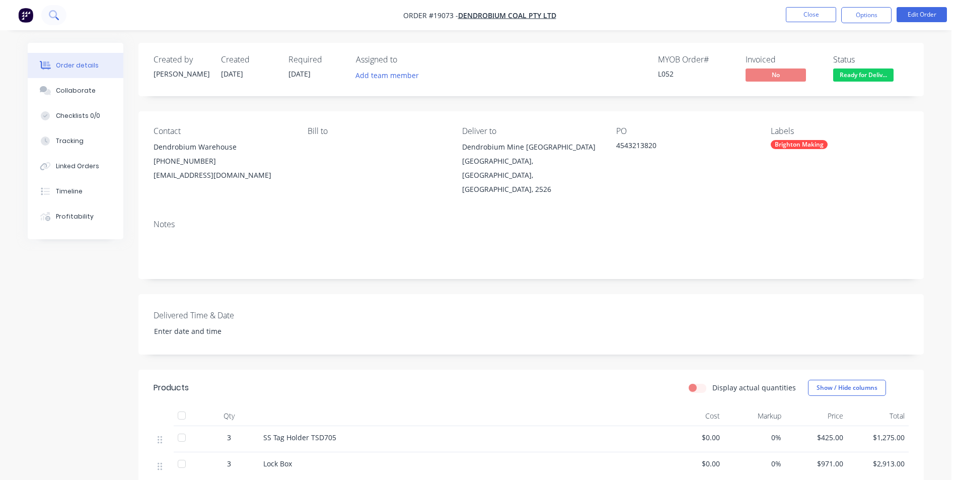
click at [56, 19] on icon at bounding box center [54, 15] width 10 height 10
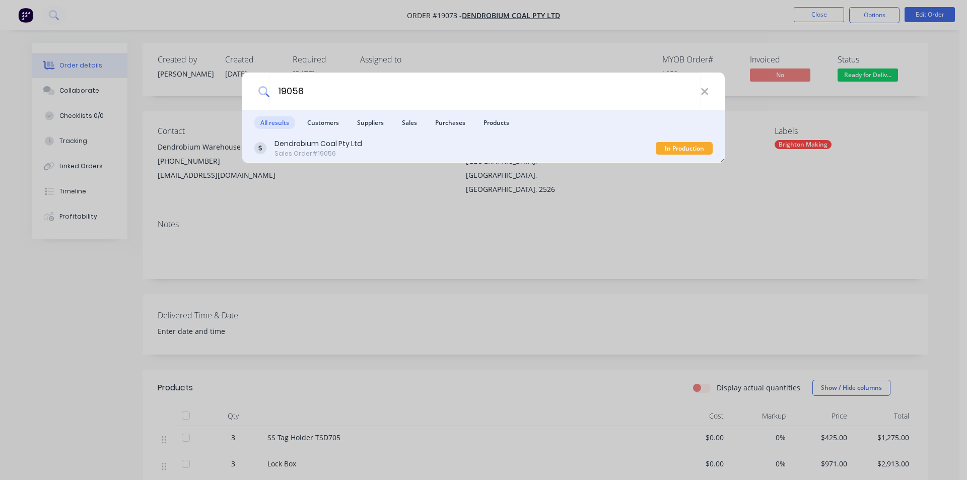
type input "19056"
click at [343, 149] on div "Dendrobium Coal Pty Ltd" at bounding box center [318, 143] width 88 height 11
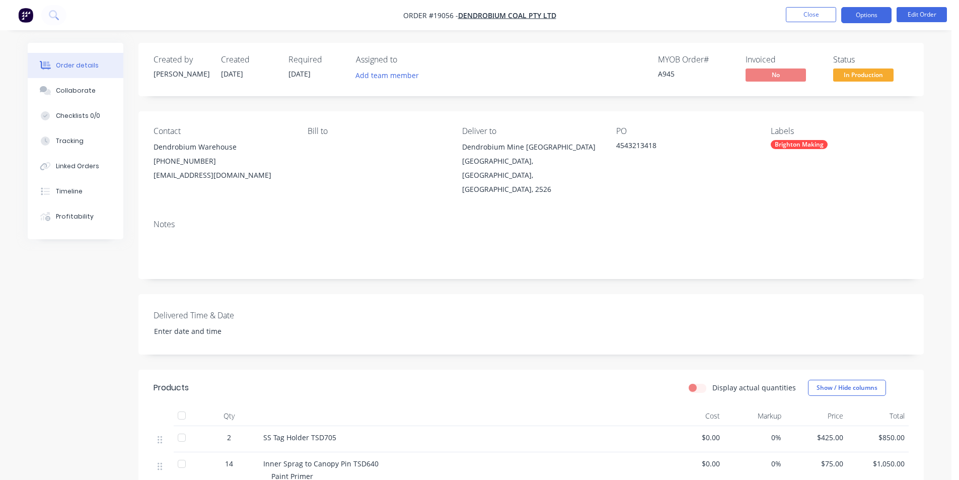
click at [880, 16] on button "Options" at bounding box center [866, 15] width 50 height 16
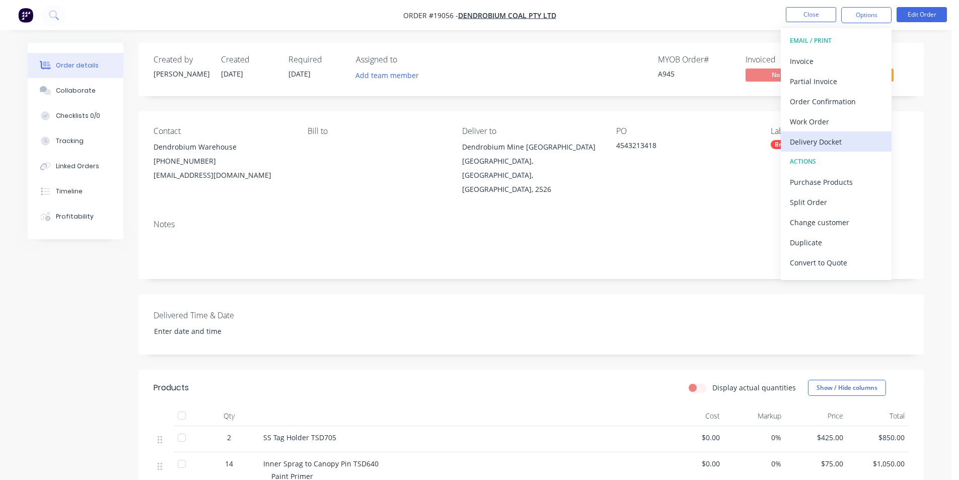
click at [841, 144] on div "Delivery Docket" at bounding box center [836, 141] width 93 height 15
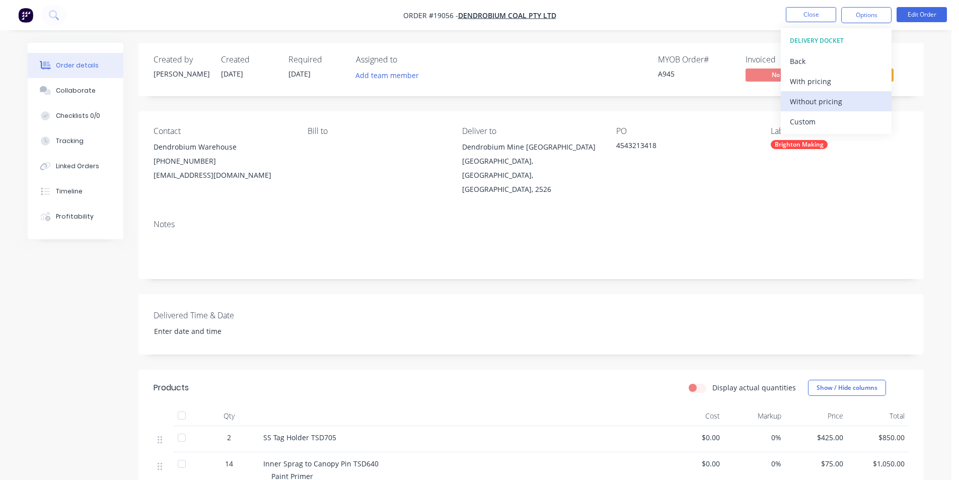
click at [831, 104] on div "Without pricing" at bounding box center [836, 101] width 93 height 15
click at [733, 146] on div "4543213418" at bounding box center [679, 147] width 126 height 14
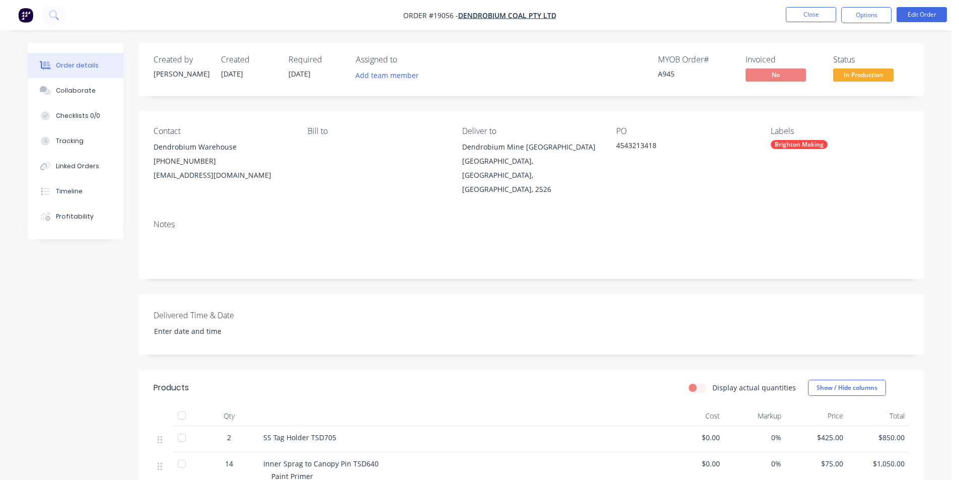
click at [878, 71] on span "In Production" at bounding box center [863, 74] width 60 height 13
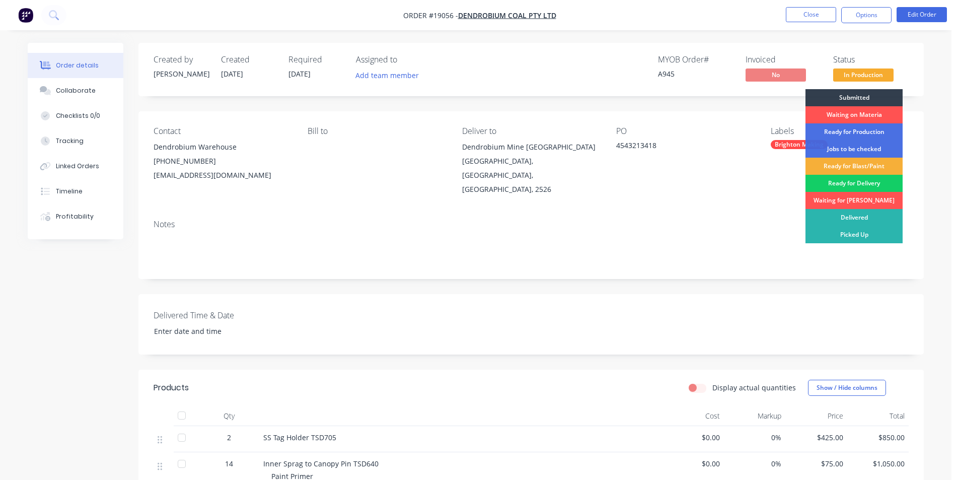
click at [862, 184] on div "Ready for Delivery" at bounding box center [853, 183] width 97 height 17
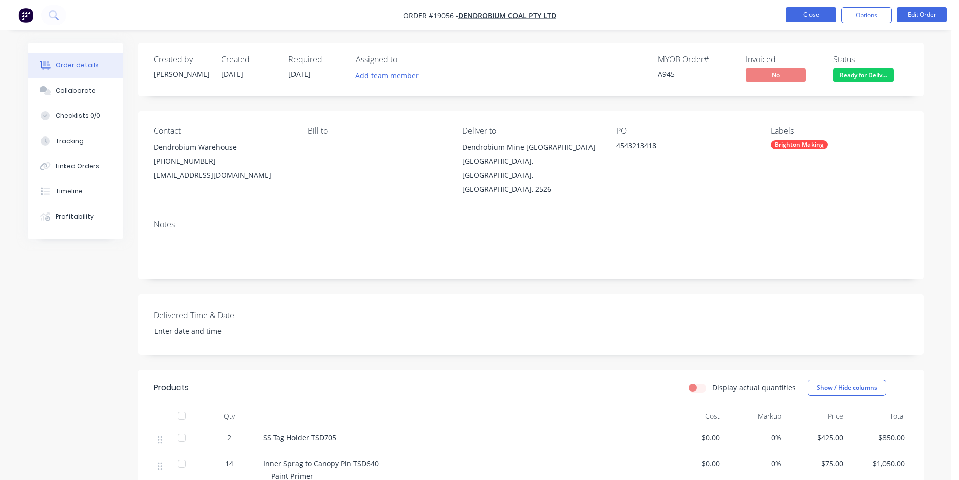
click at [817, 16] on button "Close" at bounding box center [811, 14] width 50 height 15
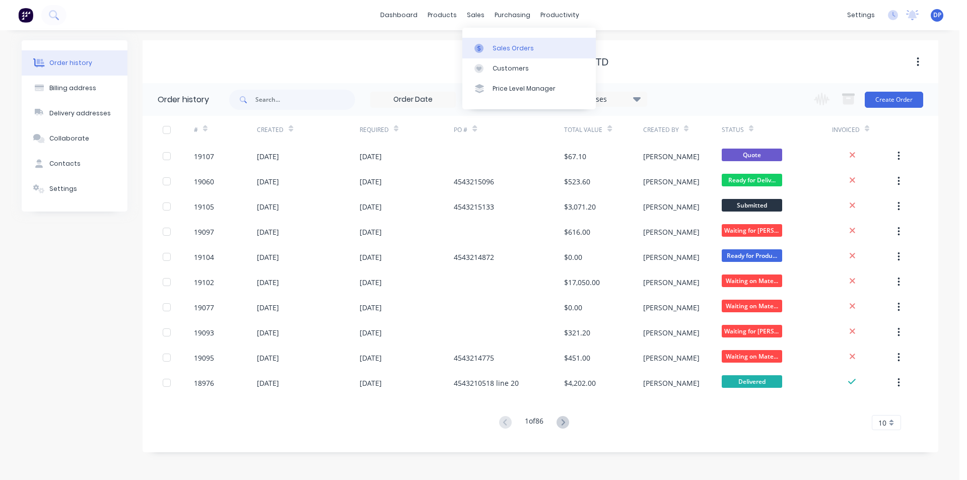
click at [517, 54] on link "Sales Orders" at bounding box center [528, 48] width 133 height 20
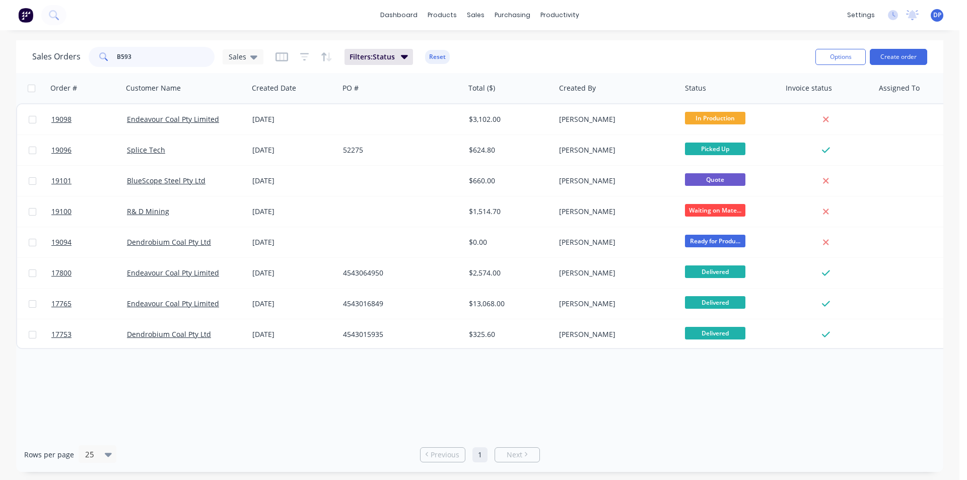
drag, startPoint x: 163, startPoint y: 57, endPoint x: 31, endPoint y: 59, distance: 131.9
click at [31, 59] on div "Sales Orders B593 Sales Filters: Status Reset Options Create order" at bounding box center [479, 56] width 927 height 33
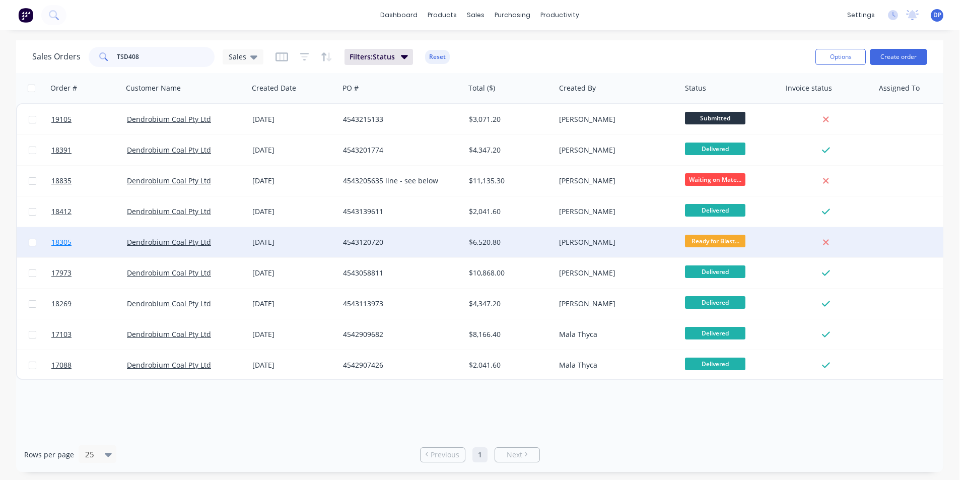
type input "TSD408"
click at [67, 243] on span "18305" at bounding box center [61, 242] width 20 height 10
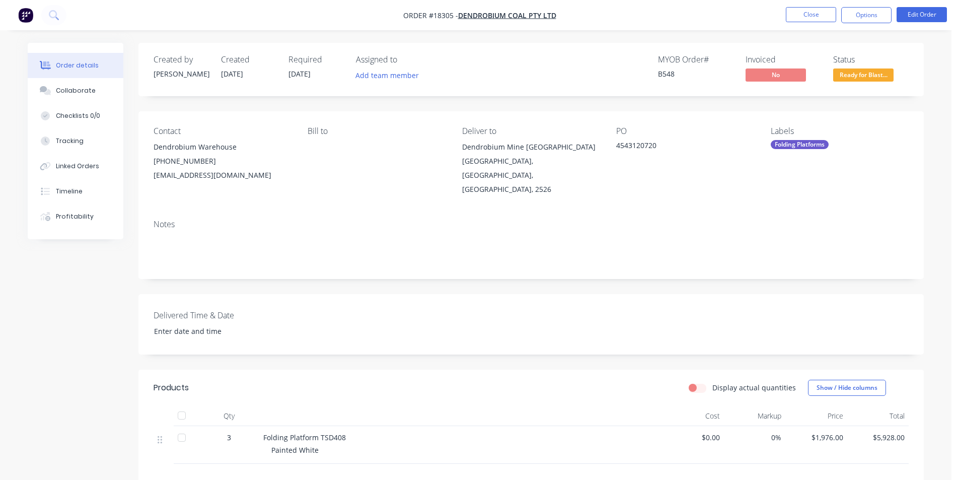
click at [871, 73] on span "Ready for Blast..." at bounding box center [863, 74] width 60 height 13
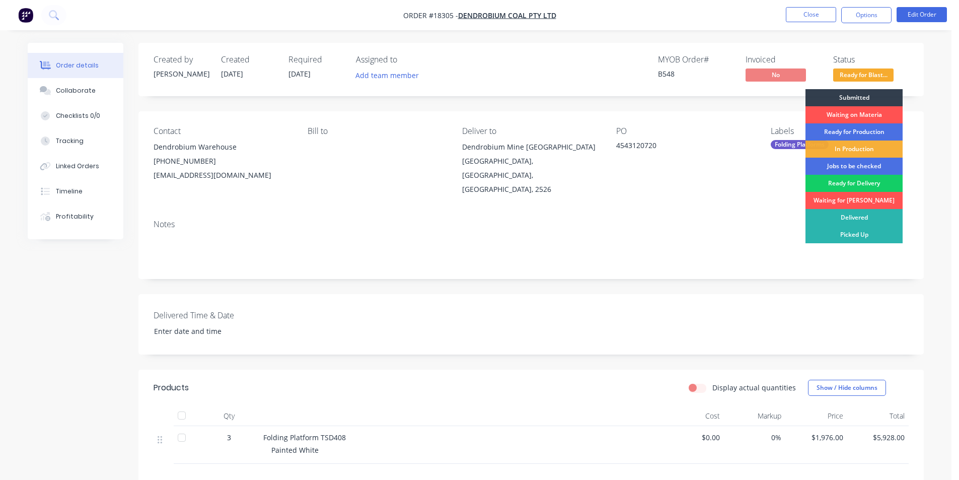
click at [845, 182] on div "Ready for Delivery" at bounding box center [853, 183] width 97 height 17
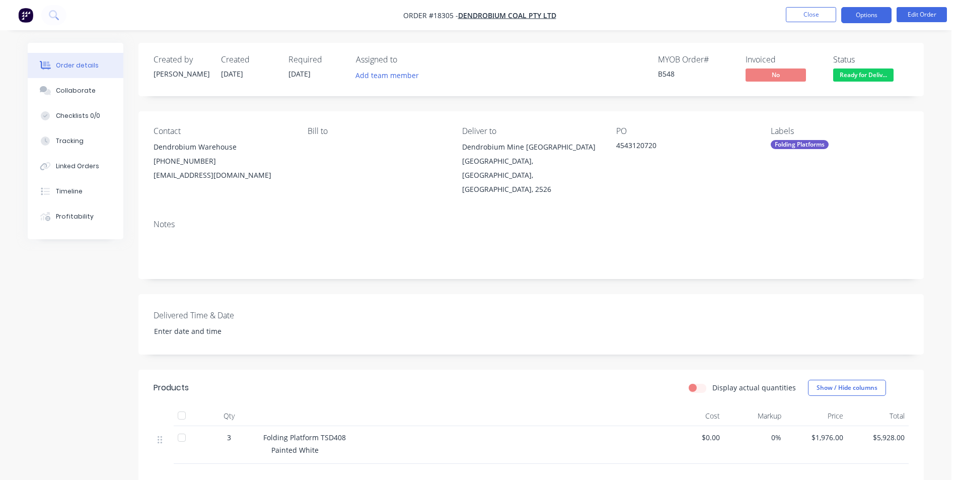
click at [867, 14] on button "Options" at bounding box center [866, 15] width 50 height 16
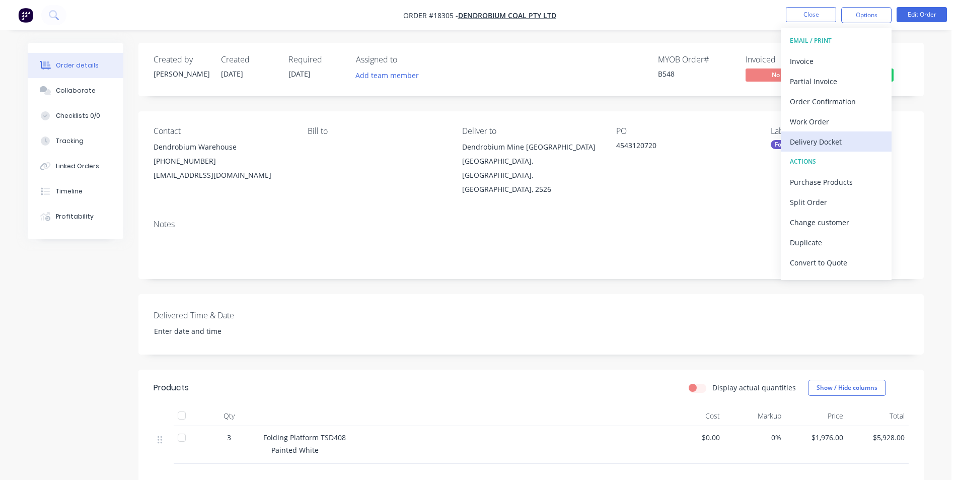
click at [821, 143] on div "Delivery Docket" at bounding box center [836, 141] width 93 height 15
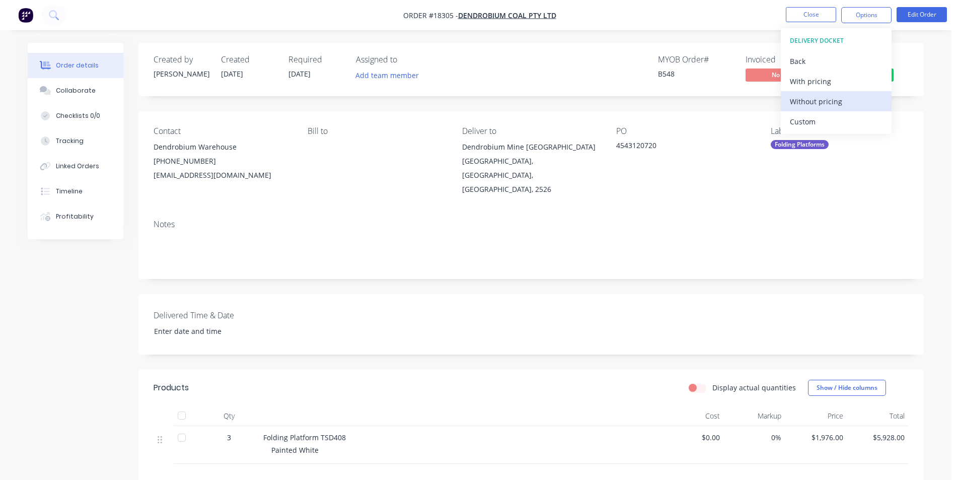
click at [832, 102] on div "Without pricing" at bounding box center [836, 101] width 93 height 15
click at [30, 12] on img "button" at bounding box center [25, 15] width 15 height 15
